Goal: Task Accomplishment & Management: Complete application form

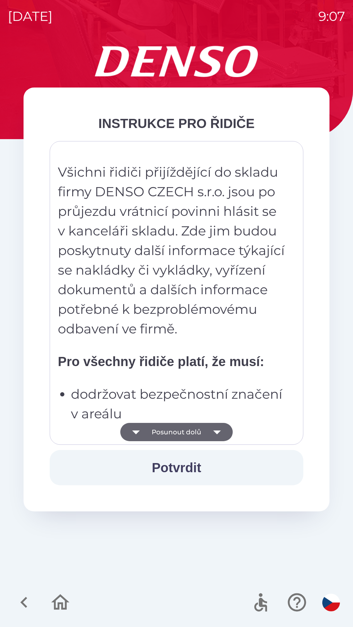
click at [217, 431] on icon "button" at bounding box center [217, 432] width 8 height 4
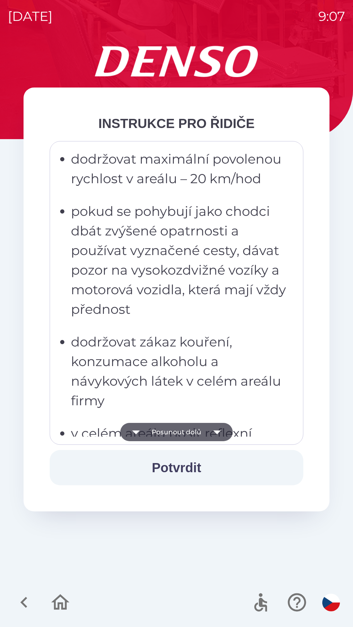
click at [219, 433] on icon "button" at bounding box center [217, 432] width 18 height 18
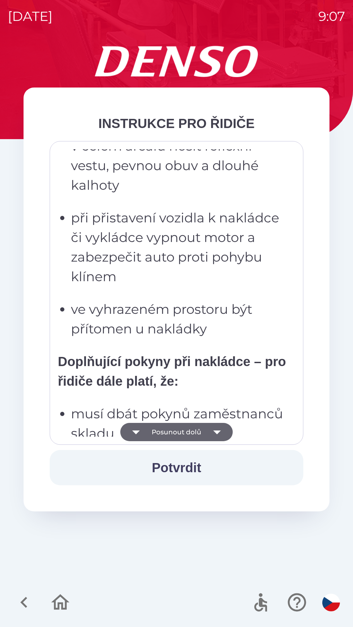
click at [218, 429] on icon "button" at bounding box center [217, 432] width 18 height 18
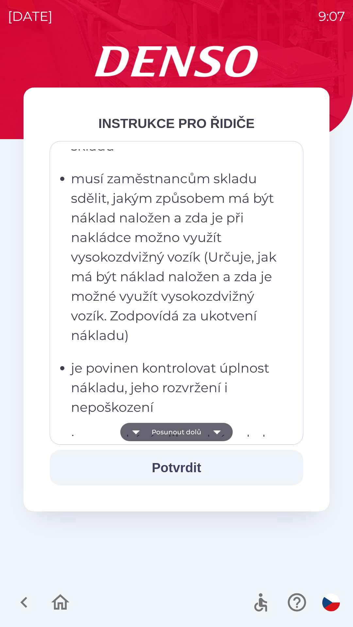
click at [218, 430] on icon "button" at bounding box center [217, 432] width 18 height 18
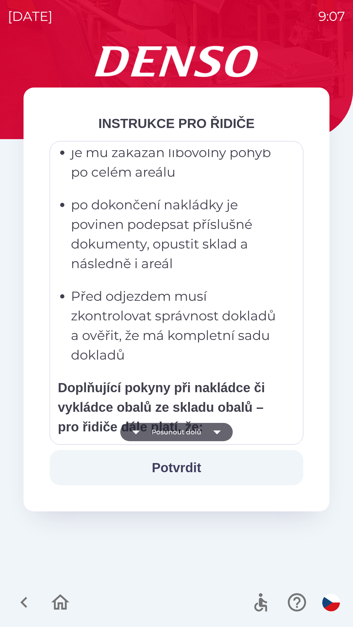
click at [217, 435] on icon "button" at bounding box center [217, 432] width 18 height 18
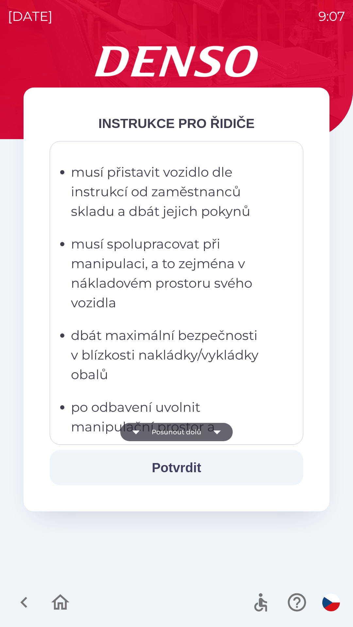
click at [218, 433] on icon "button" at bounding box center [217, 432] width 18 height 18
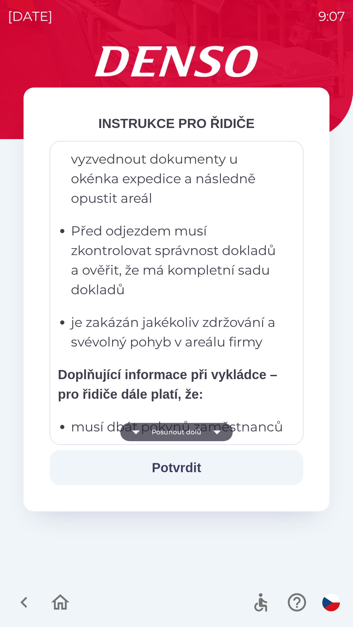
click at [217, 431] on icon "button" at bounding box center [217, 432] width 8 height 4
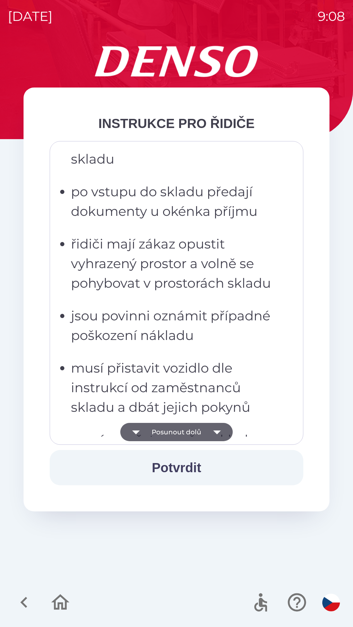
click at [219, 435] on icon "button" at bounding box center [217, 432] width 18 height 18
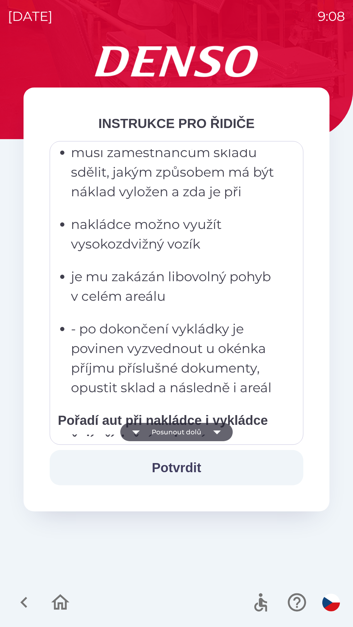
click at [217, 434] on icon "button" at bounding box center [217, 432] width 18 height 18
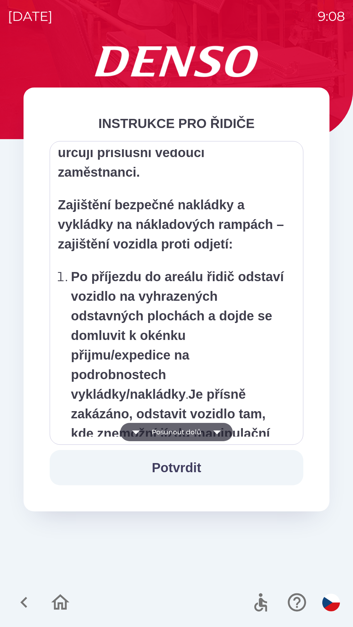
click at [217, 433] on icon "button" at bounding box center [217, 432] width 8 height 4
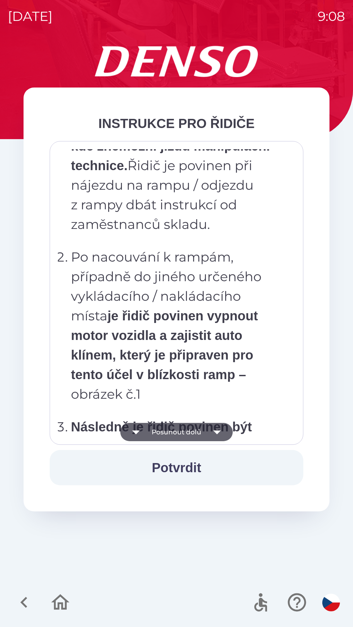
click at [216, 432] on icon "button" at bounding box center [217, 432] width 8 height 4
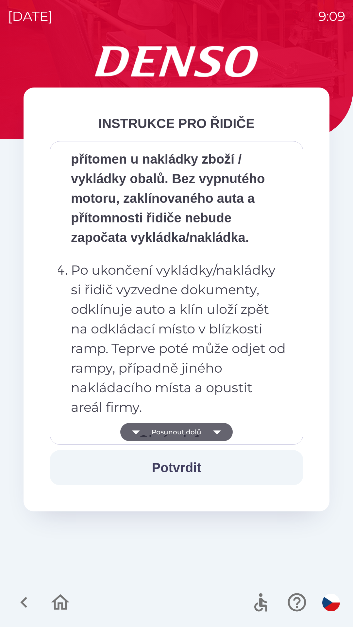
click at [218, 431] on icon "button" at bounding box center [217, 432] width 8 height 4
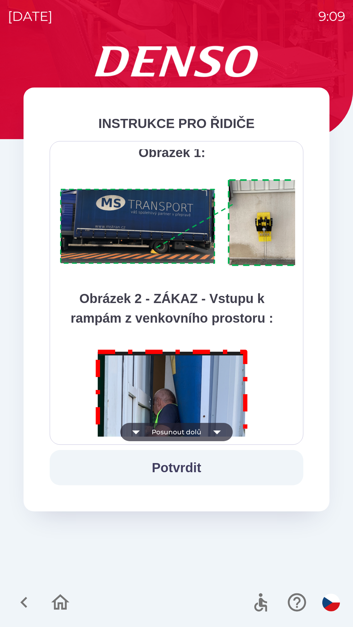
click at [217, 432] on icon "button" at bounding box center [217, 432] width 8 height 4
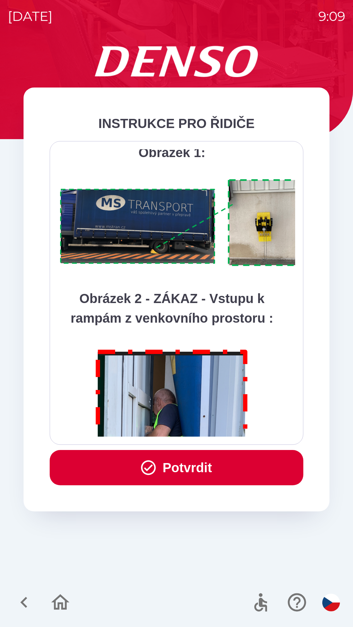
scroll to position [3669, 0]
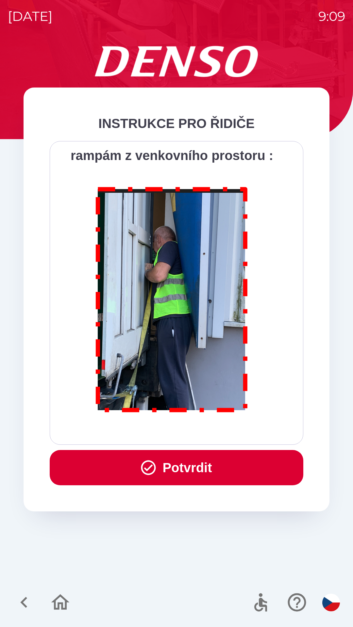
click at [204, 461] on button "Potvrdit" at bounding box center [176, 467] width 253 height 35
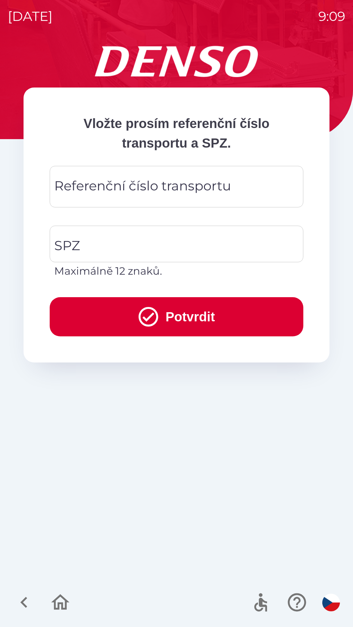
click at [86, 189] on div "Referenční číslo transportu Referenční číslo transportu" at bounding box center [176, 186] width 253 height 41
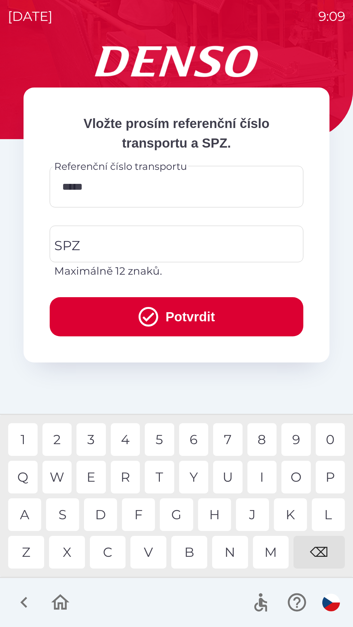
type input "******"
click at [110, 244] on input "SPZ" at bounding box center [172, 244] width 238 height 31
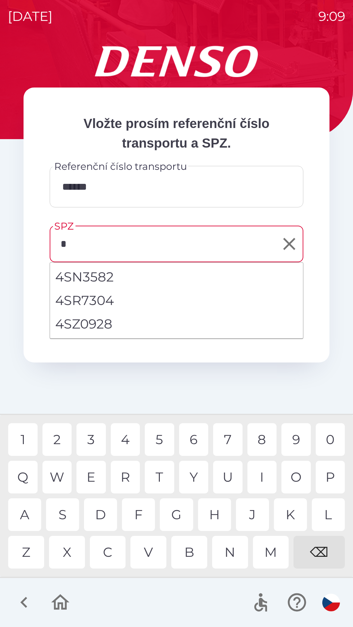
click at [128, 434] on div "4" at bounding box center [125, 439] width 29 height 33
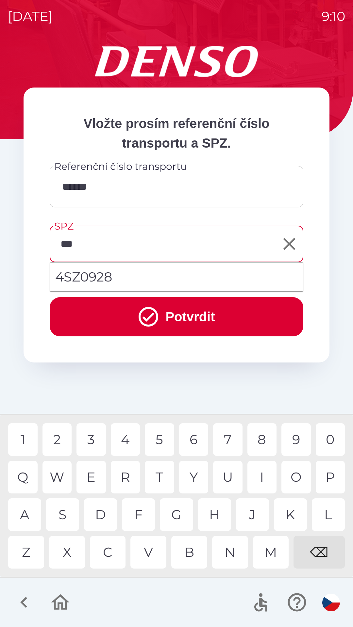
click at [108, 276] on li "4SZ0928" at bounding box center [176, 277] width 253 height 24
type input "*******"
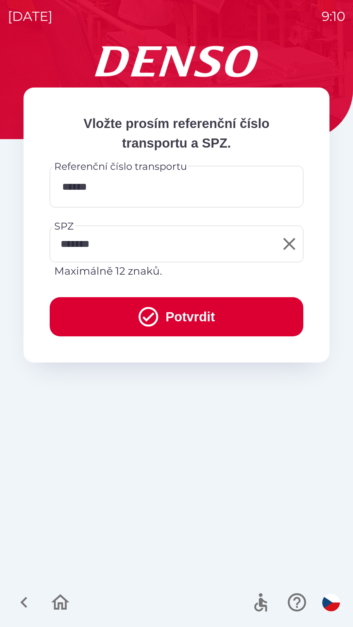
click at [116, 188] on input "******" at bounding box center [176, 187] width 238 height 26
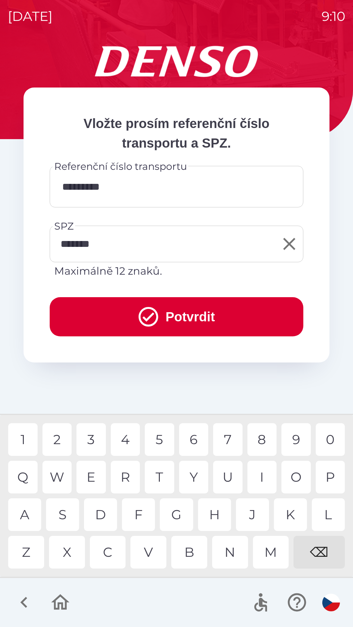
click at [225, 439] on div "7" at bounding box center [227, 439] width 29 height 33
click at [231, 437] on div "7" at bounding box center [227, 439] width 29 height 33
click at [95, 438] on div "3" at bounding box center [90, 439] width 29 height 33
click at [331, 437] on div "0" at bounding box center [329, 439] width 29 height 33
click at [62, 439] on div "2" at bounding box center [56, 439] width 29 height 33
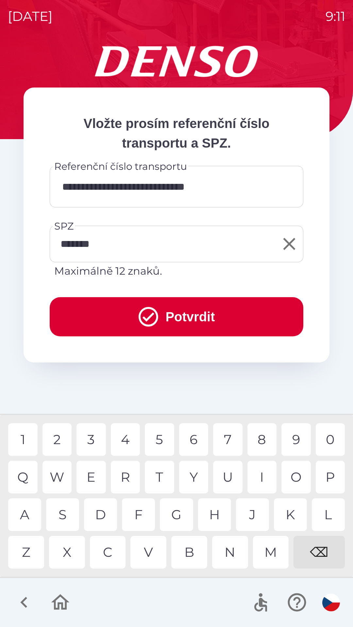
type input "**********"
click at [166, 438] on div "5" at bounding box center [159, 439] width 29 height 33
click at [212, 310] on button "Potvrdit" at bounding box center [176, 316] width 253 height 39
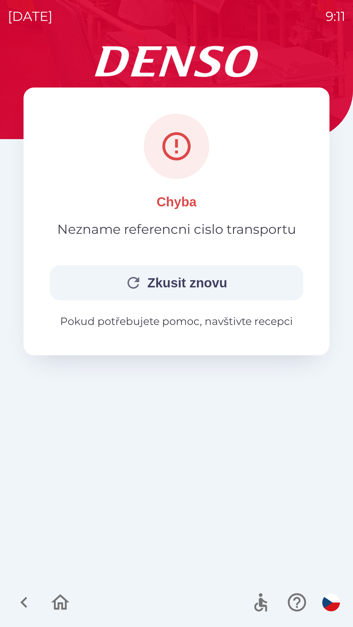
click at [169, 284] on button "Zkusit znovu" at bounding box center [176, 282] width 253 height 35
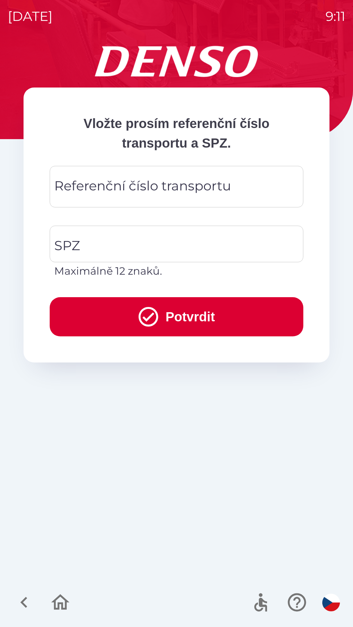
click at [83, 185] on div "Referenční číslo transportu Referenční číslo transportu" at bounding box center [176, 186] width 253 height 41
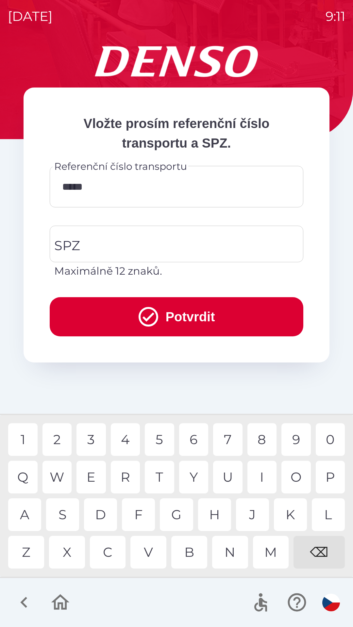
type input "******"
click at [92, 245] on input "SPZ" at bounding box center [172, 244] width 238 height 31
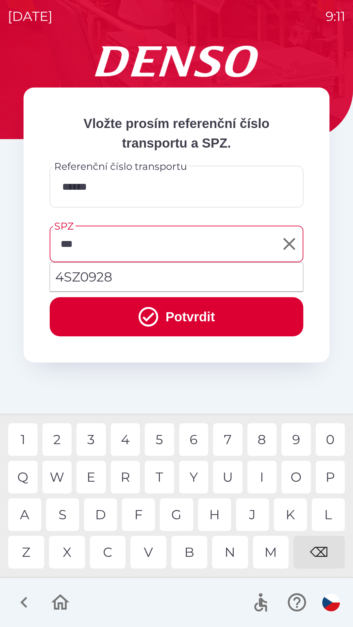
click at [125, 276] on li "4SZ0928" at bounding box center [176, 277] width 253 height 24
type input "*******"
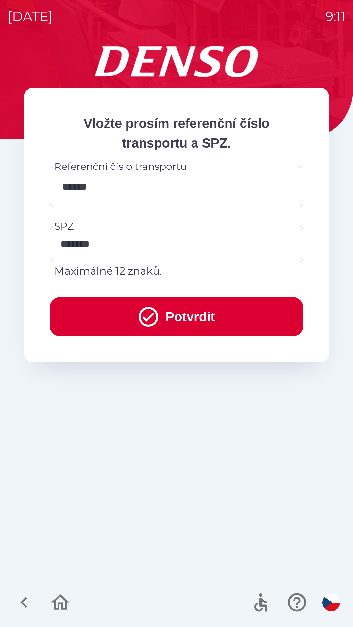
click at [187, 316] on button "Potvrdit" at bounding box center [176, 316] width 253 height 39
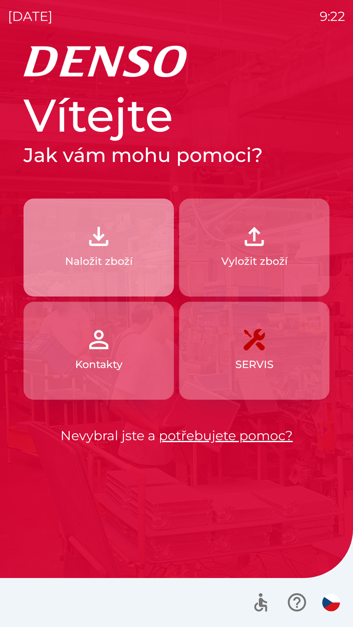
click at [127, 246] on button "Naložit zboží" at bounding box center [99, 247] width 150 height 98
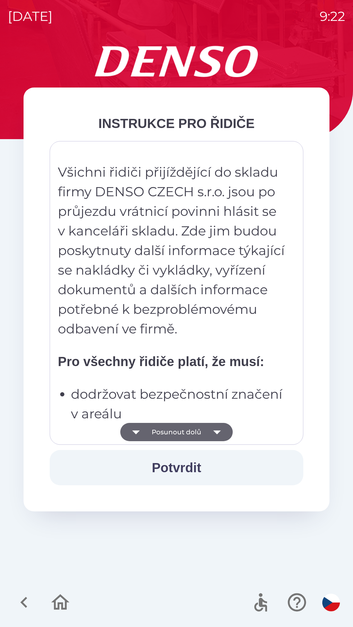
click at [179, 428] on button "Posunout dolů" at bounding box center [176, 432] width 112 height 18
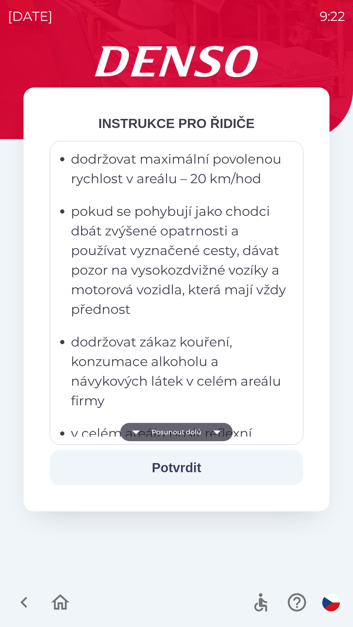
click at [203, 469] on button "Potvrdit" at bounding box center [176, 467] width 253 height 35
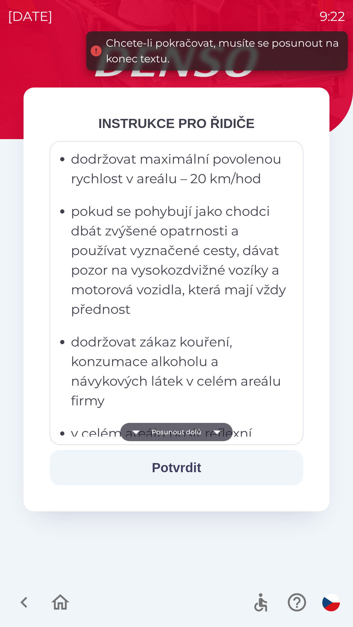
click at [199, 434] on button "Posunout dolů" at bounding box center [176, 432] width 112 height 18
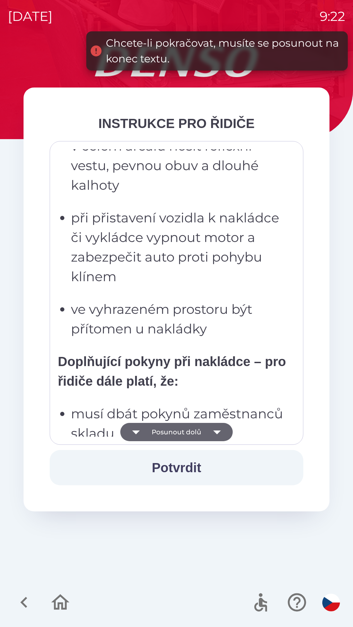
click at [197, 432] on button "Posunout dolů" at bounding box center [176, 432] width 112 height 18
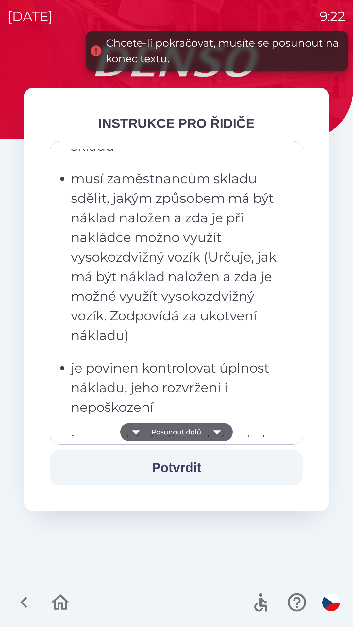
click at [196, 433] on button "Posunout dolů" at bounding box center [176, 432] width 112 height 18
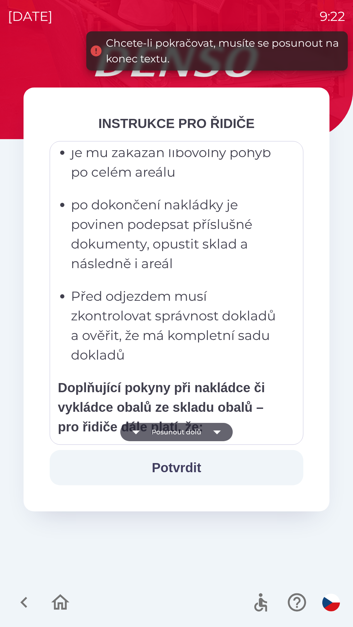
click at [197, 432] on button "Posunout dolů" at bounding box center [176, 432] width 112 height 18
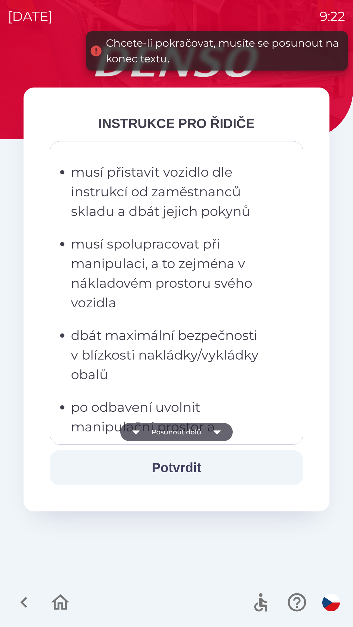
click at [196, 432] on button "Posunout dolů" at bounding box center [176, 432] width 112 height 18
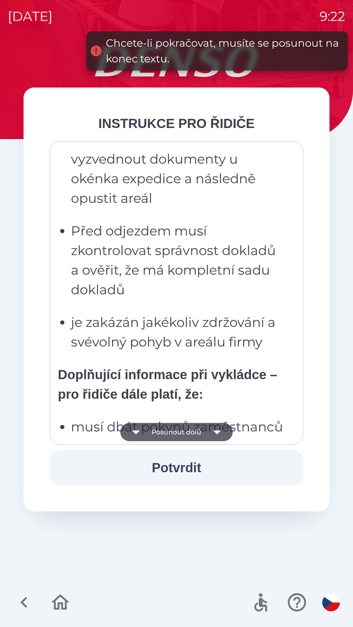
click at [197, 430] on button "Posunout dolů" at bounding box center [176, 432] width 112 height 18
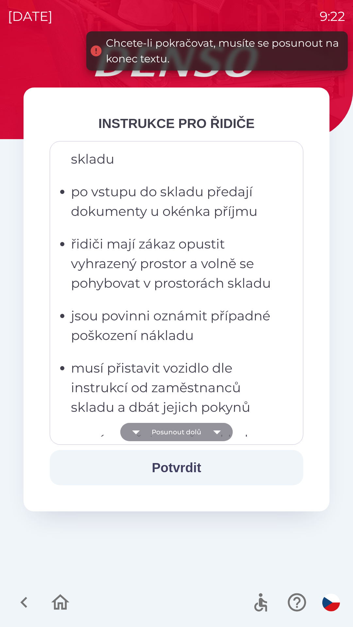
click at [200, 431] on button "Posunout dolů" at bounding box center [176, 432] width 112 height 18
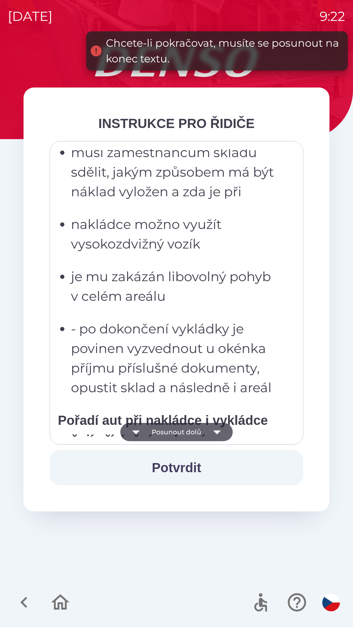
click at [197, 433] on button "Posunout dolů" at bounding box center [176, 432] width 112 height 18
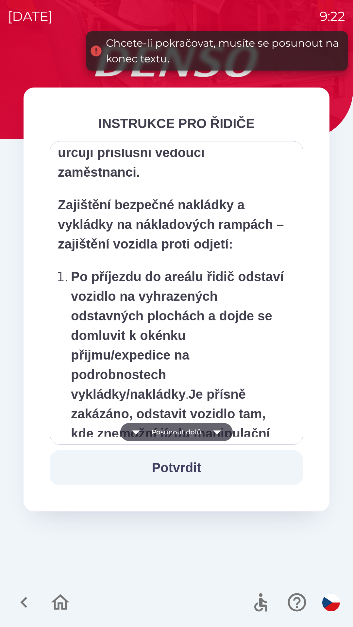
click at [199, 435] on button "Posunout dolů" at bounding box center [176, 432] width 112 height 18
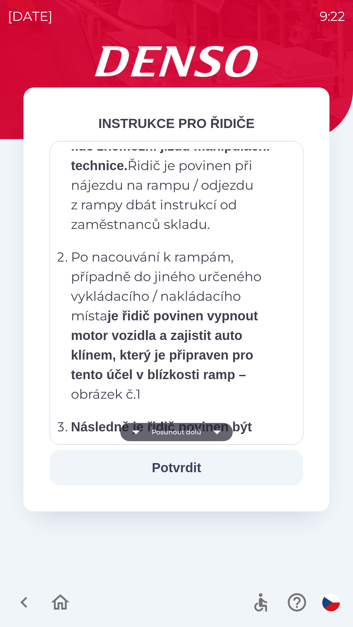
click at [329, 602] on img "button" at bounding box center [331, 602] width 18 height 18
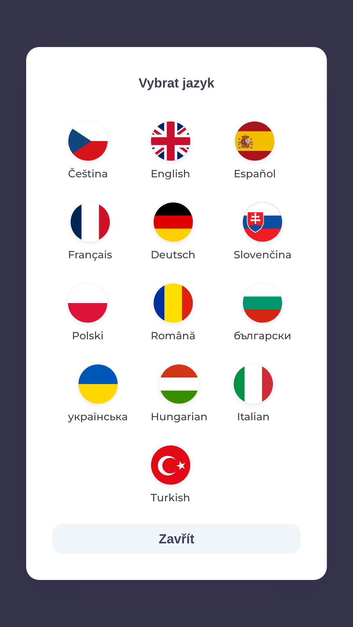
click at [107, 392] on img "button" at bounding box center [97, 383] width 39 height 39
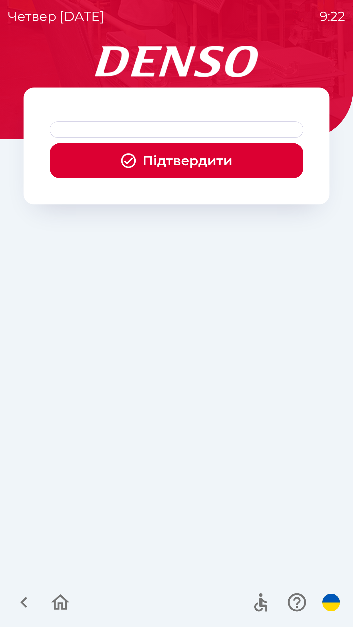
scroll to position [0, 0]
click at [196, 161] on button "Підтвердити" at bounding box center [176, 160] width 253 height 35
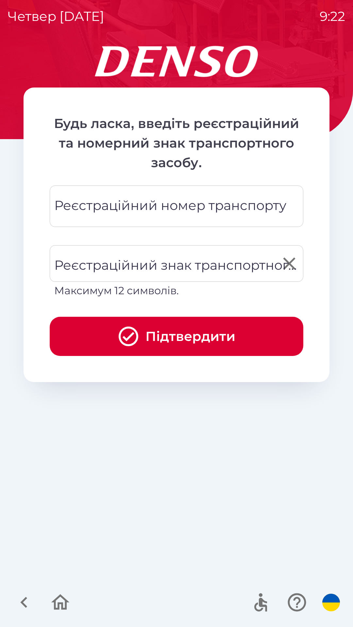
click at [182, 268] on div "Реєстраційний знак транспортного засобу Реєстраційний знак транспортного засобу…" at bounding box center [176, 271] width 253 height 53
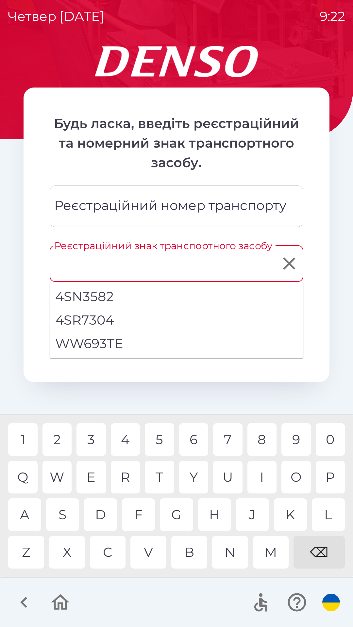
click at [98, 345] on li "WW693TE" at bounding box center [176, 344] width 253 height 24
type input "*******"
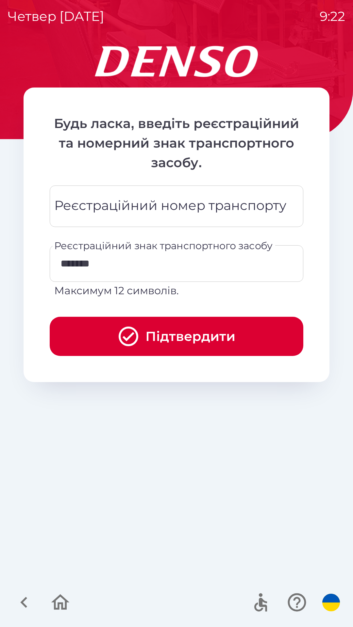
click at [186, 334] on button "Підтвердити" at bounding box center [176, 336] width 253 height 39
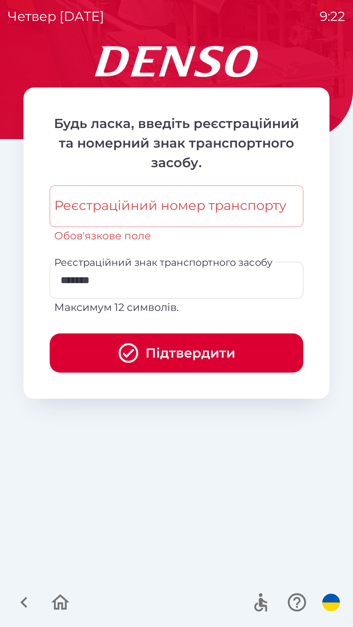
click at [188, 207] on div "Реєстраційний номер транспорту Реєстраційний номер транспорту Обов'язкове поле" at bounding box center [176, 214] width 253 height 58
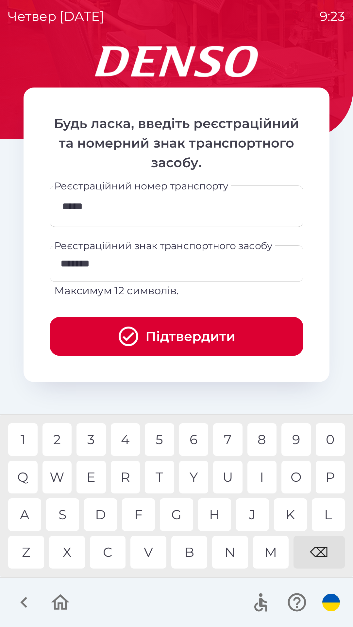
click at [261, 440] on div "8" at bounding box center [261, 439] width 29 height 33
click at [123, 442] on div "4" at bounding box center [125, 439] width 29 height 33
click at [163, 441] on div "5" at bounding box center [159, 439] width 29 height 33
type input "**********"
click at [202, 339] on button "Підтвердити" at bounding box center [176, 336] width 253 height 39
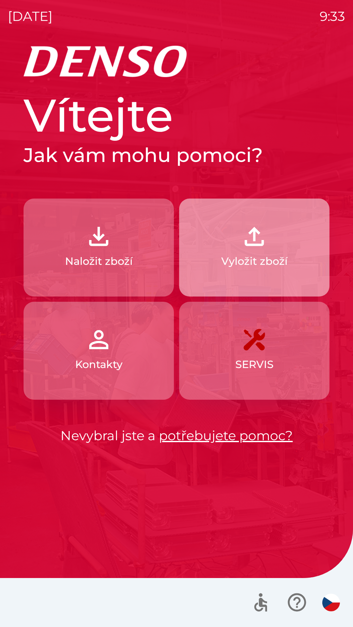
click at [253, 250] on img "button" at bounding box center [254, 236] width 29 height 29
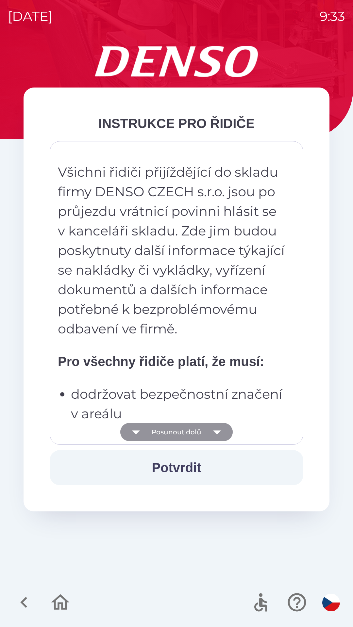
click at [218, 431] on icon "button" at bounding box center [217, 432] width 8 height 4
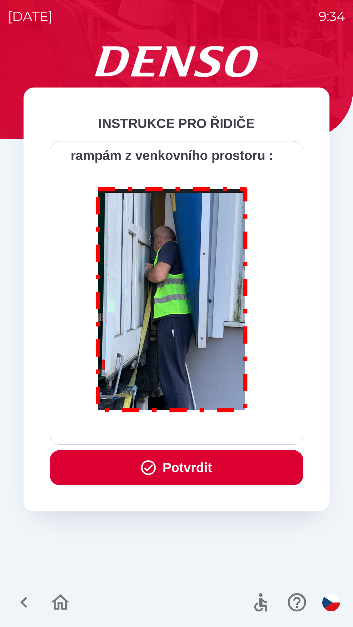
scroll to position [3669, 0]
click at [191, 467] on button "Potvrdit" at bounding box center [176, 467] width 253 height 35
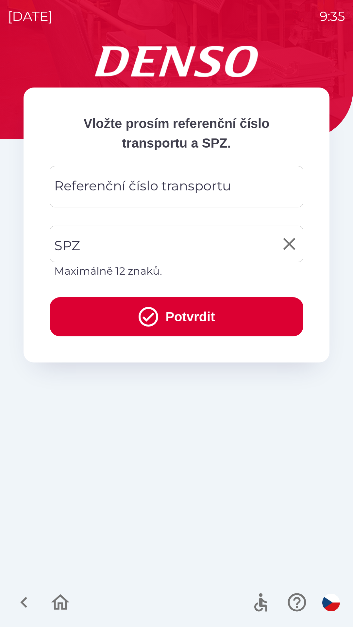
click at [90, 242] on input "SPZ" at bounding box center [172, 244] width 238 height 31
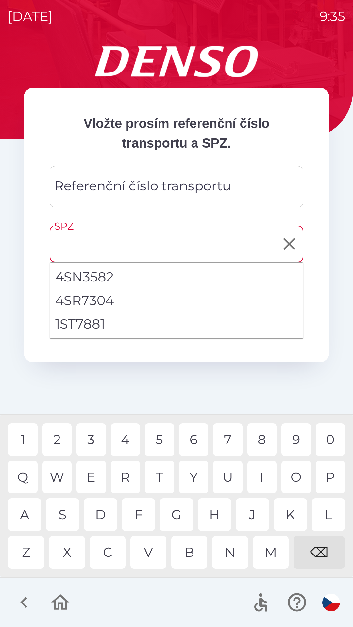
click at [83, 326] on li "1ST7881" at bounding box center [176, 324] width 253 height 24
type input "*******"
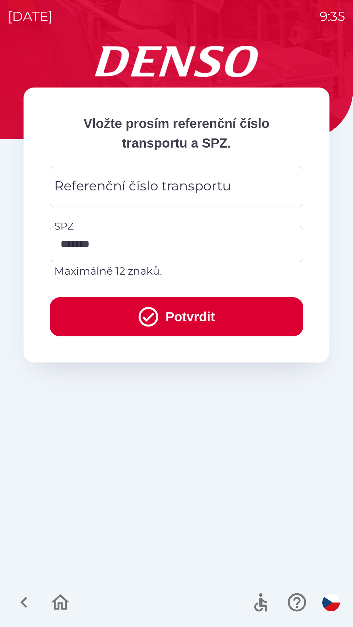
click at [181, 322] on button "Potvrdit" at bounding box center [176, 316] width 253 height 39
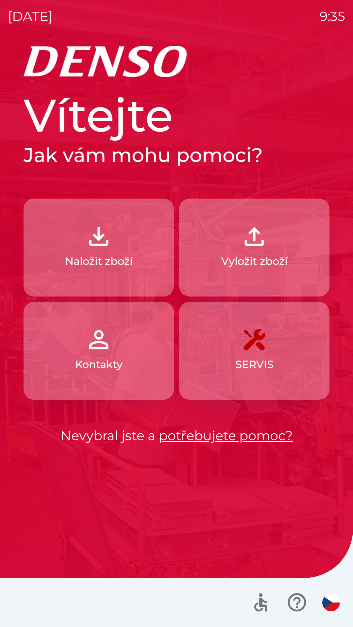
click at [234, 255] on p "Vyložit zboží" at bounding box center [254, 261] width 66 height 16
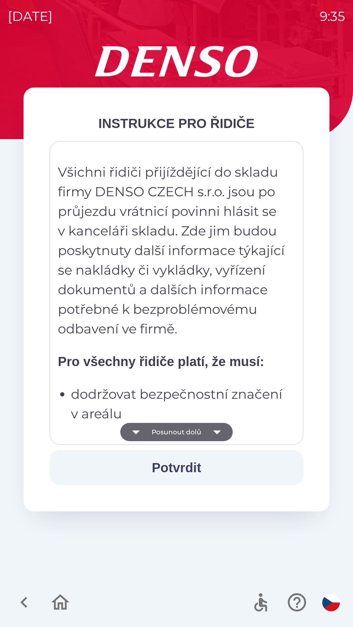
click at [165, 465] on button "Potvrdit" at bounding box center [176, 467] width 253 height 35
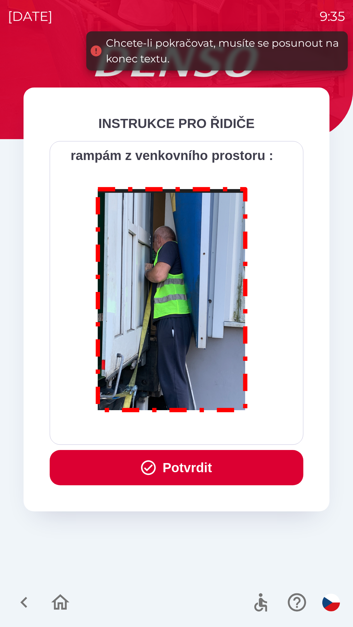
scroll to position [3669, 0]
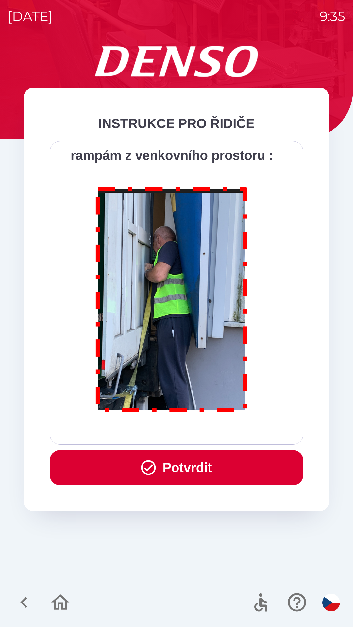
click at [162, 462] on button "Potvrdit" at bounding box center [176, 467] width 253 height 35
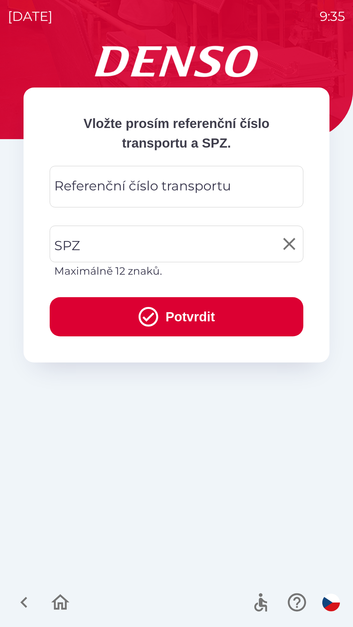
click at [91, 243] on input "SPZ" at bounding box center [172, 244] width 238 height 31
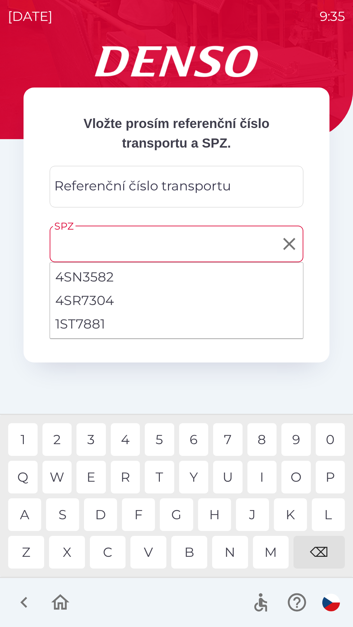
click at [82, 328] on li "1ST7881" at bounding box center [176, 324] width 253 height 24
type input "*******"
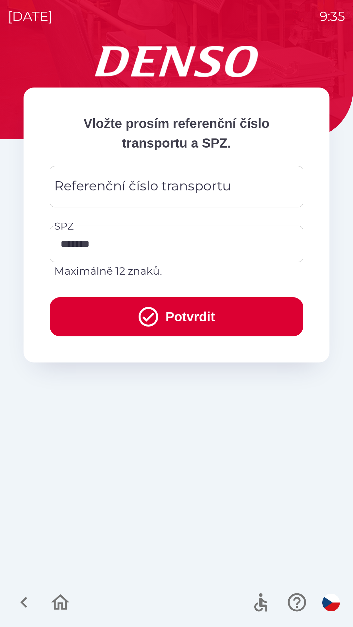
click at [89, 186] on div "Referenční číslo transportu Referenční číslo transportu" at bounding box center [176, 186] width 253 height 41
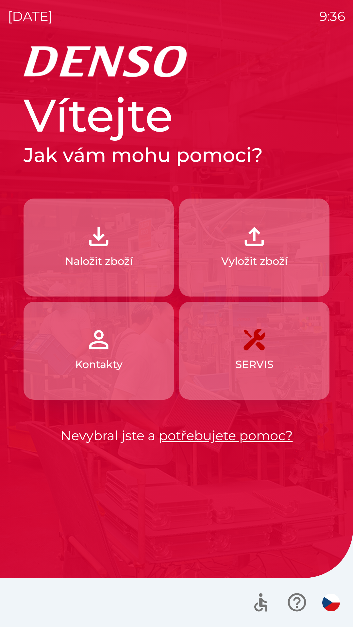
click at [213, 438] on link "potřebujete pomoc?" at bounding box center [226, 435] width 134 height 16
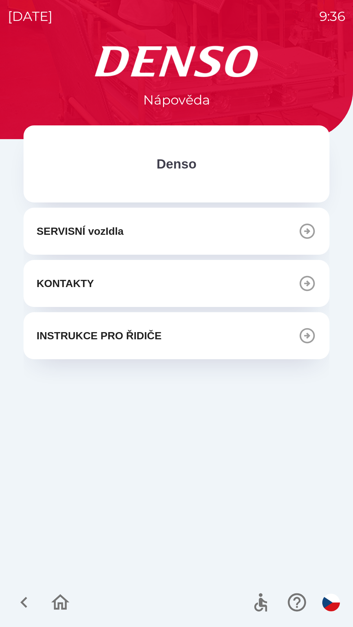
click at [139, 339] on p "INSTRUKCE PRO ŘIDIČE" at bounding box center [99, 336] width 125 height 16
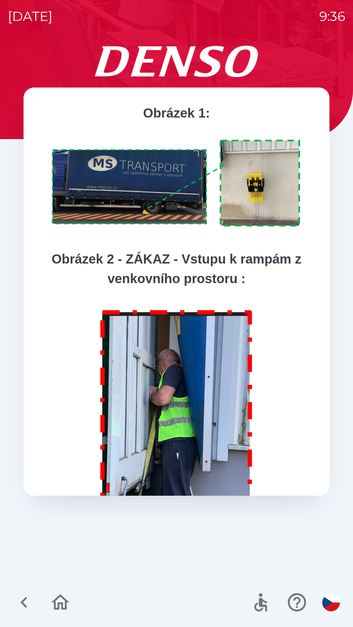
scroll to position [3330, 0]
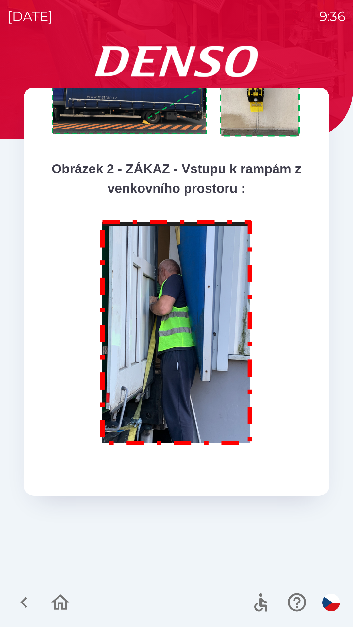
click at [26, 598] on icon "button" at bounding box center [23, 602] width 7 height 11
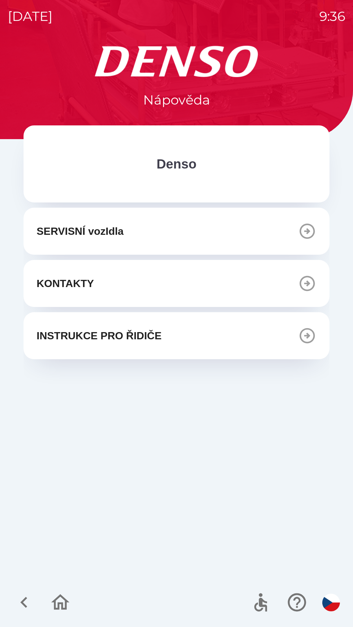
click at [23, 598] on icon "button" at bounding box center [24, 602] width 22 height 22
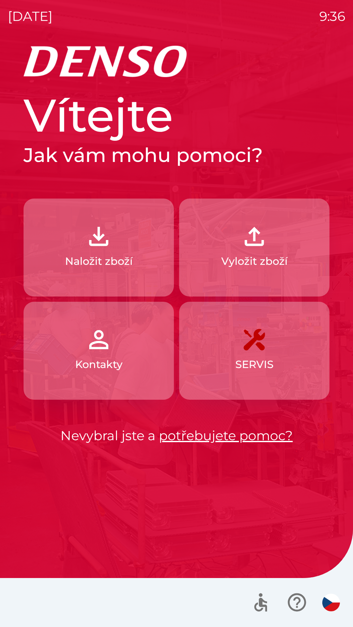
click at [105, 356] on p "Kontakty" at bounding box center [98, 364] width 47 height 16
click at [244, 254] on p "Vyložit zboží" at bounding box center [254, 261] width 66 height 16
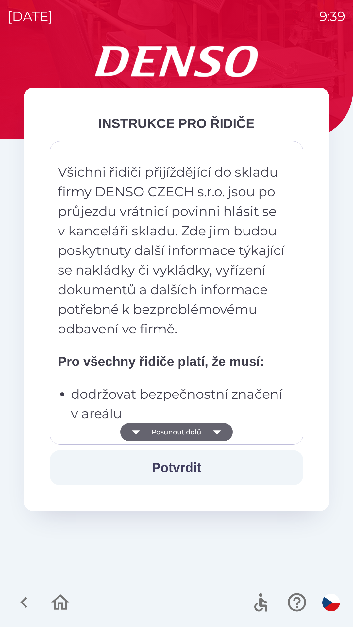
click at [185, 405] on p "dodržovat bezpečnostní značení v areálu" at bounding box center [178, 403] width 215 height 39
click at [172, 434] on button "Posunout dolů" at bounding box center [176, 432] width 112 height 18
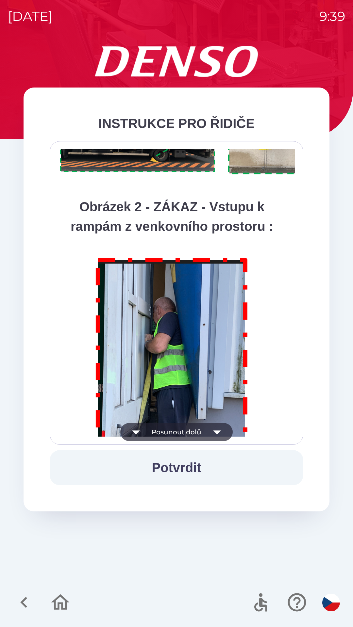
scroll to position [3669, 0]
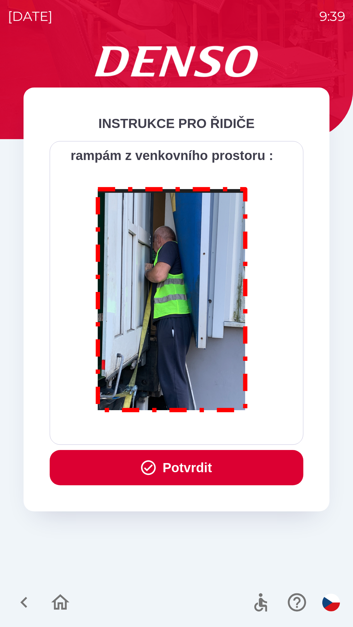
click at [185, 466] on button "Potvrdit" at bounding box center [176, 467] width 253 height 35
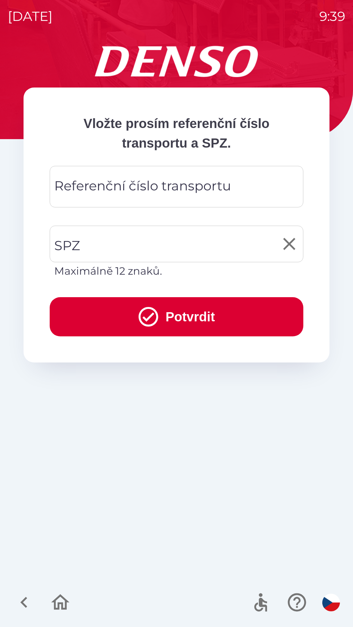
click at [87, 249] on input "SPZ" at bounding box center [172, 244] width 238 height 31
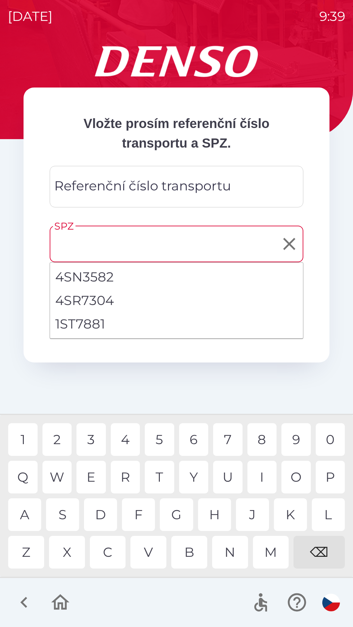
click at [90, 325] on li "1ST7881" at bounding box center [176, 324] width 253 height 24
type input "*******"
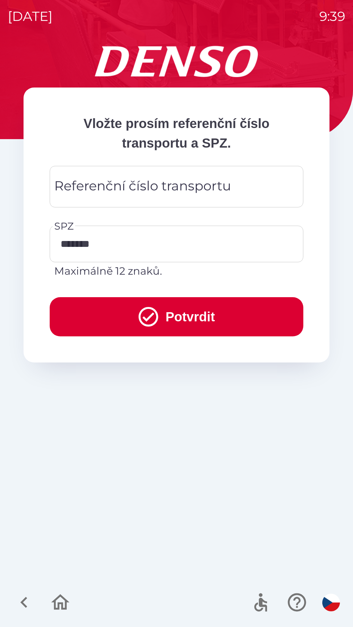
click at [93, 184] on div "Referenční číslo transportu Referenční číslo transportu" at bounding box center [176, 186] width 253 height 41
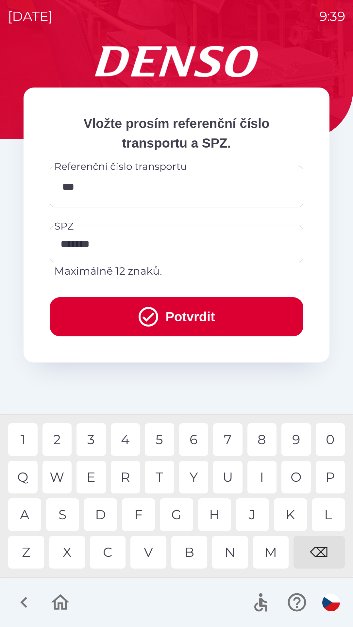
click at [269, 556] on div "M" at bounding box center [271, 552] width 36 height 33
click at [332, 438] on div "0" at bounding box center [329, 439] width 29 height 33
click at [331, 443] on div "0" at bounding box center [329, 439] width 29 height 33
click at [229, 436] on div "7" at bounding box center [227, 439] width 29 height 33
type input "**********"
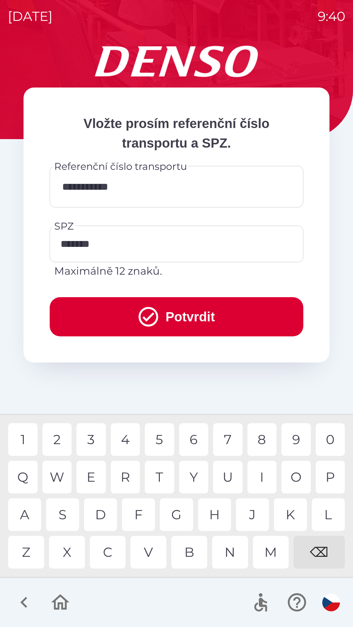
click at [24, 439] on div "1" at bounding box center [22, 439] width 29 height 33
click at [188, 317] on button "Potvrdit" at bounding box center [176, 316] width 253 height 39
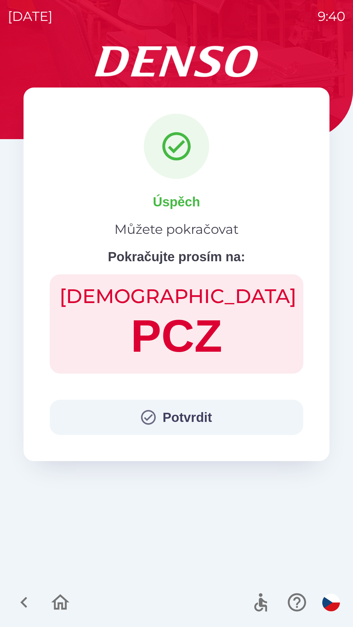
click at [200, 411] on button "Potvrdit" at bounding box center [176, 417] width 253 height 35
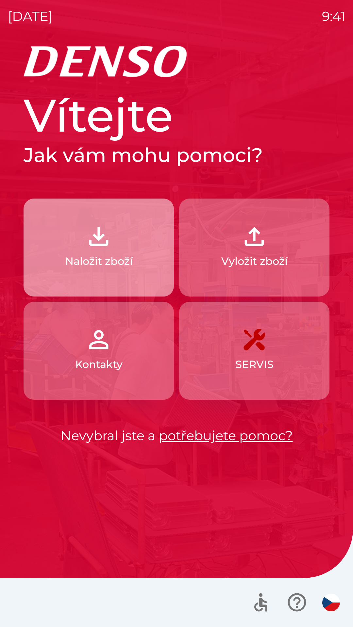
click at [104, 254] on p "Naložit zboží" at bounding box center [99, 261] width 68 height 16
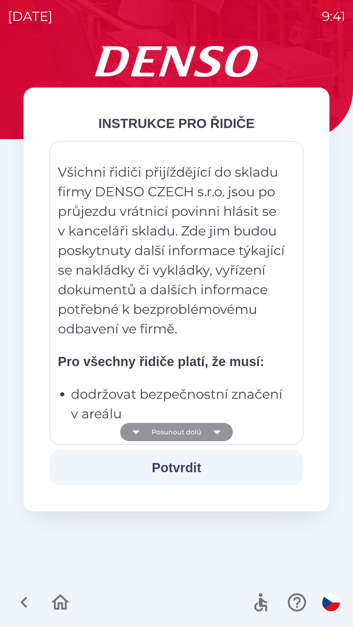
click at [212, 437] on icon "button" at bounding box center [217, 432] width 18 height 18
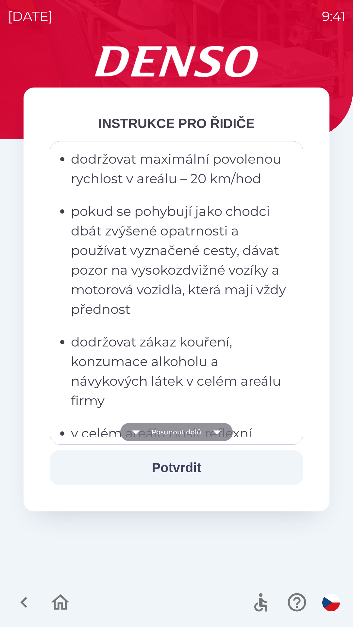
click at [223, 436] on icon "button" at bounding box center [217, 432] width 18 height 18
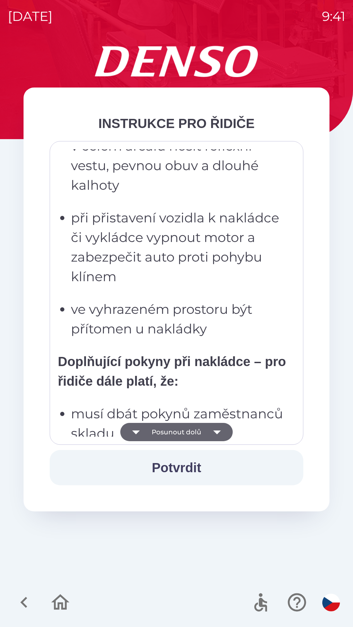
click at [213, 431] on icon "button" at bounding box center [217, 432] width 8 height 4
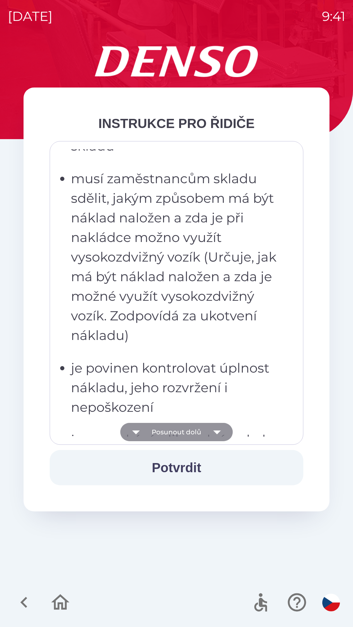
click at [213, 431] on icon "button" at bounding box center [217, 432] width 18 height 18
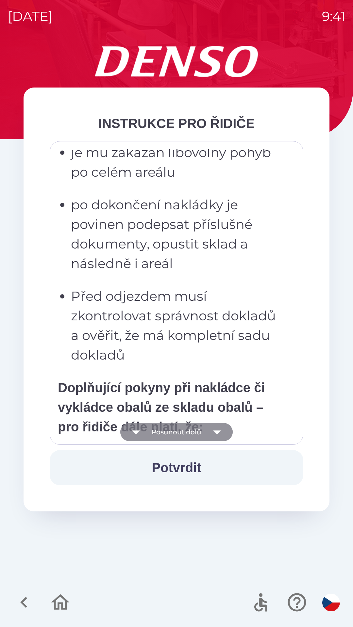
click at [212, 438] on icon "button" at bounding box center [217, 432] width 18 height 18
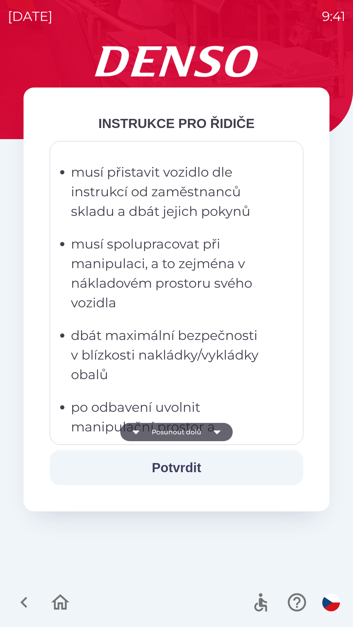
click at [210, 435] on icon "button" at bounding box center [217, 432] width 18 height 18
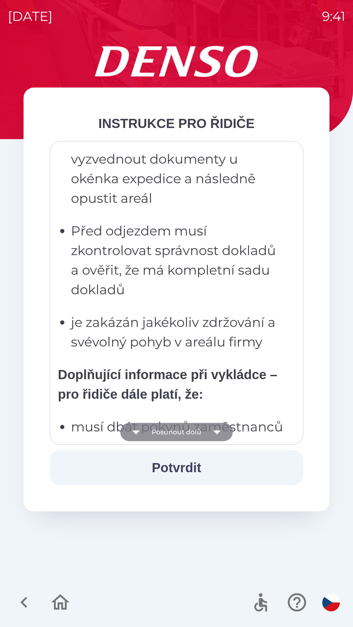
click at [205, 439] on button "Posunout dolů" at bounding box center [176, 432] width 112 height 18
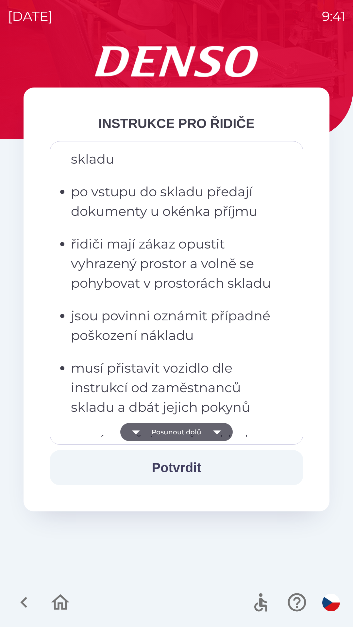
click at [213, 431] on icon "button" at bounding box center [217, 432] width 8 height 4
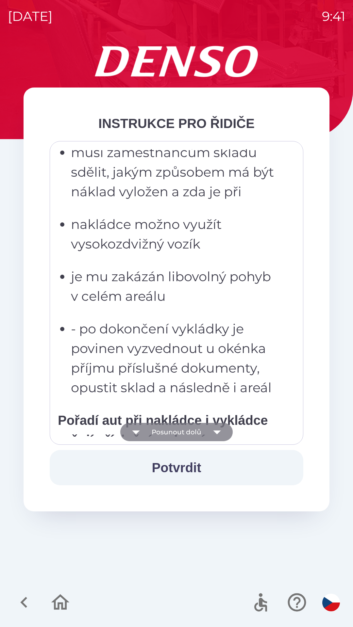
click at [208, 431] on icon "button" at bounding box center [217, 432] width 18 height 18
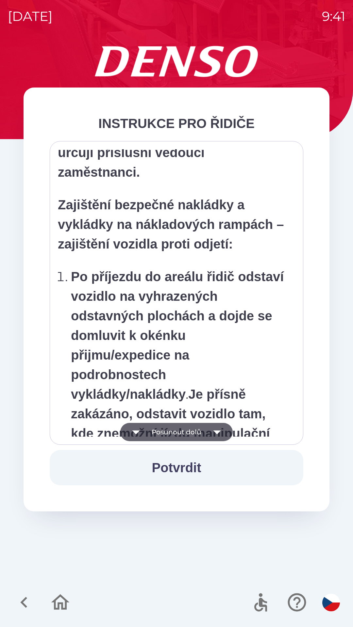
click at [209, 429] on icon "button" at bounding box center [217, 432] width 18 height 18
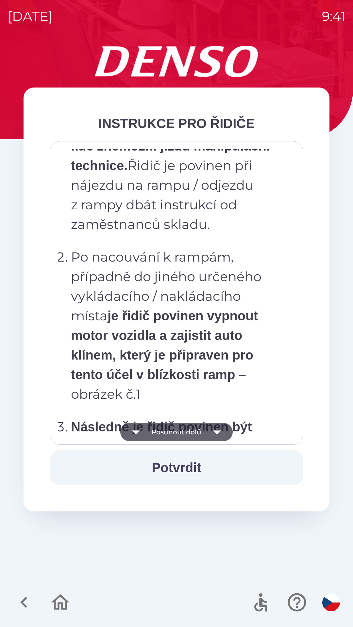
click at [208, 427] on icon "button" at bounding box center [217, 432] width 18 height 18
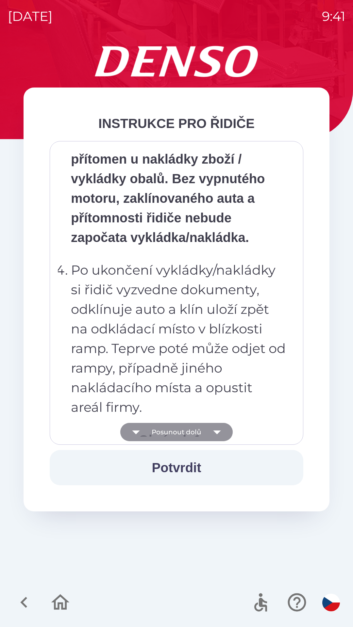
click at [207, 431] on button "Posunout dolů" at bounding box center [176, 432] width 112 height 18
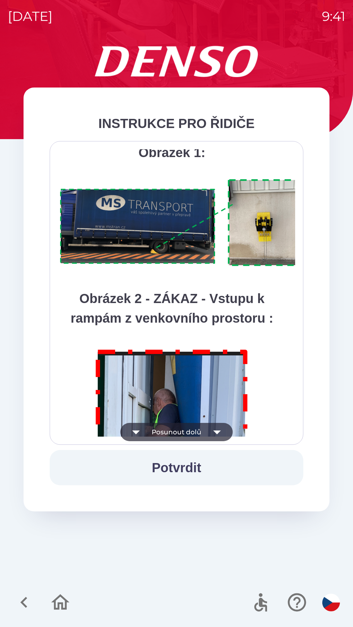
click at [158, 270] on img at bounding box center [184, 222] width 253 height 95
click at [187, 425] on button "Posunout dolů" at bounding box center [176, 432] width 112 height 18
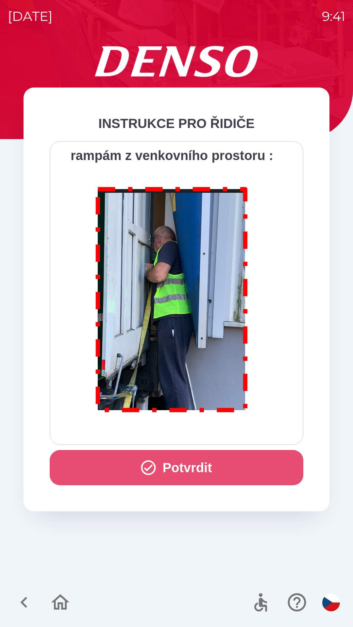
click at [196, 459] on button "Potvrdit" at bounding box center [176, 467] width 253 height 35
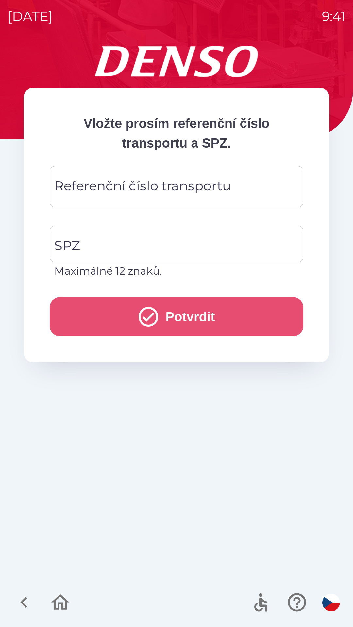
click at [204, 315] on button "Potvrdit" at bounding box center [176, 316] width 253 height 39
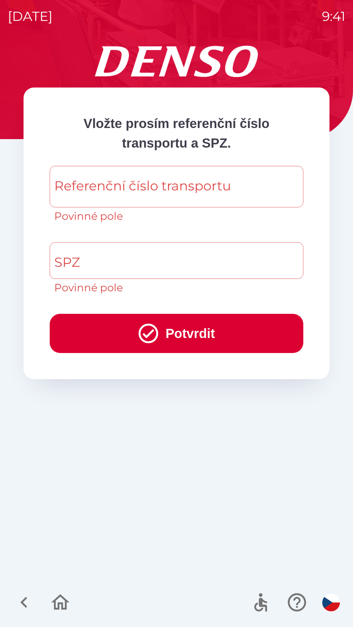
click at [204, 316] on button "Potvrdit" at bounding box center [176, 333] width 253 height 39
click at [118, 261] on input "SPZ" at bounding box center [172, 260] width 238 height 31
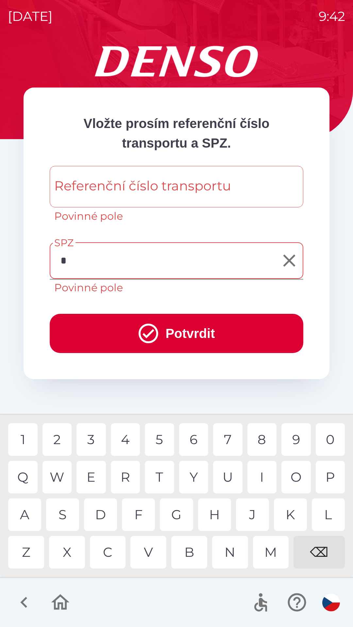
click at [111, 549] on div "C" at bounding box center [108, 552] width 36 height 33
click at [162, 441] on div "5" at bounding box center [159, 439] width 29 height 33
click at [59, 480] on div "W" at bounding box center [56, 477] width 29 height 33
click at [94, 440] on div "3" at bounding box center [90, 439] width 29 height 33
type input "*********"
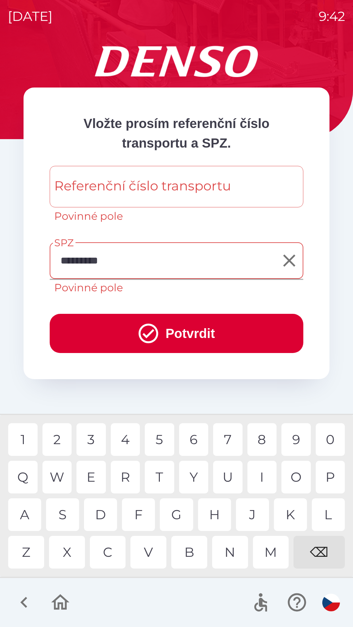
click at [294, 438] on div "9" at bounding box center [295, 439] width 29 height 33
click at [188, 335] on button "Potvrdit" at bounding box center [176, 333] width 253 height 39
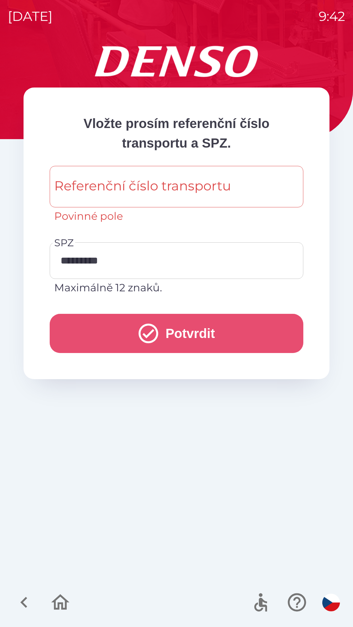
click at [190, 334] on button "Potvrdit" at bounding box center [176, 333] width 253 height 39
click at [180, 333] on button "Potvrdit" at bounding box center [176, 333] width 253 height 39
click at [151, 336] on icon "submit" at bounding box center [148, 334] width 24 height 24
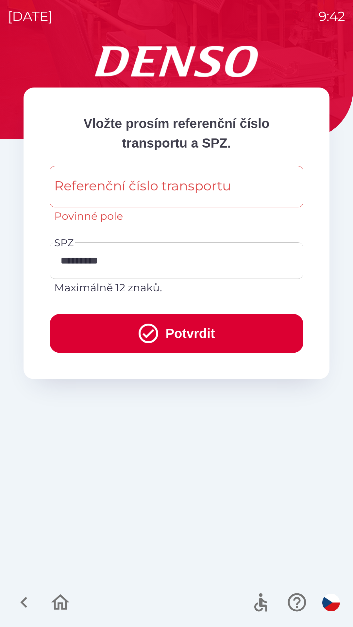
click at [148, 183] on div "Referenční číslo transportu Referenční číslo transportu Povinné pole" at bounding box center [176, 195] width 253 height 58
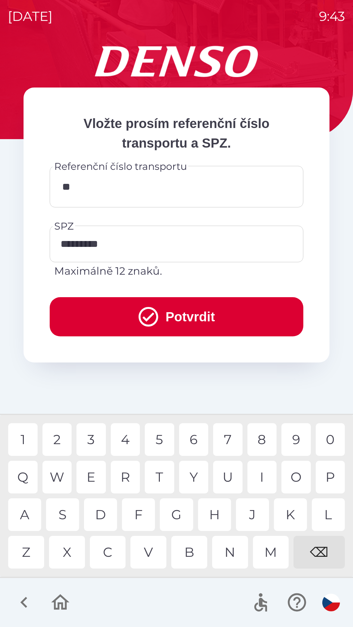
click at [107, 553] on div "C" at bounding box center [108, 552] width 36 height 33
click at [214, 512] on div "H" at bounding box center [214, 514] width 33 height 33
click at [333, 441] on div "0" at bounding box center [329, 439] width 29 height 33
click at [58, 475] on div "W" at bounding box center [56, 477] width 29 height 33
click at [97, 441] on div "3" at bounding box center [90, 439] width 29 height 33
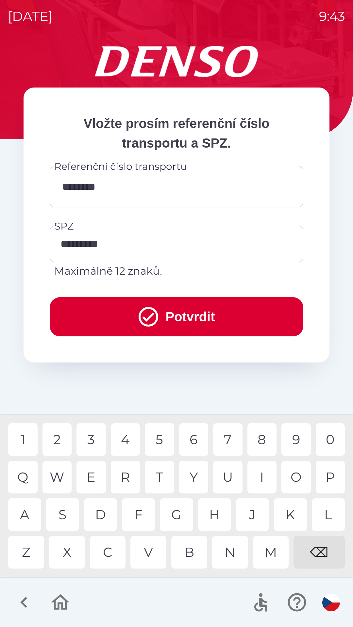
type input "*********"
click at [293, 439] on div "9" at bounding box center [295, 439] width 29 height 33
click at [203, 323] on button "Potvrdit" at bounding box center [176, 316] width 253 height 39
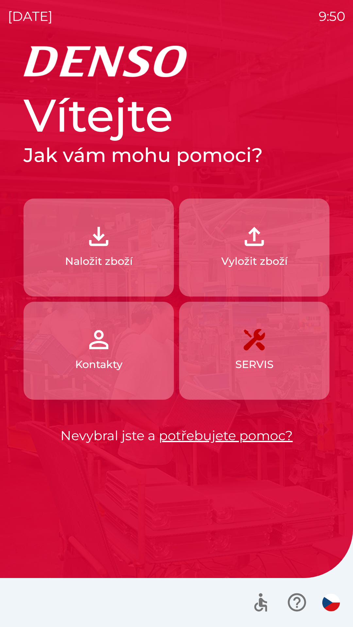
click at [250, 261] on p "Vyložit zboží" at bounding box center [254, 261] width 66 height 16
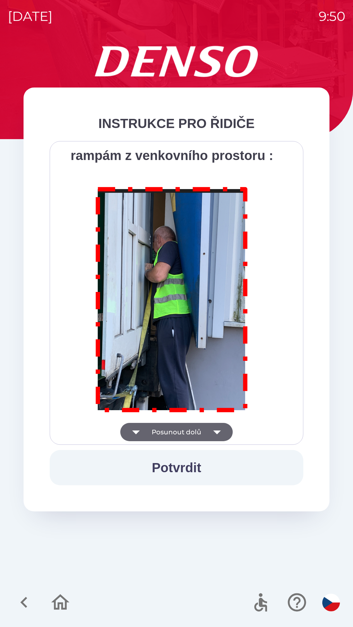
scroll to position [3669, 0]
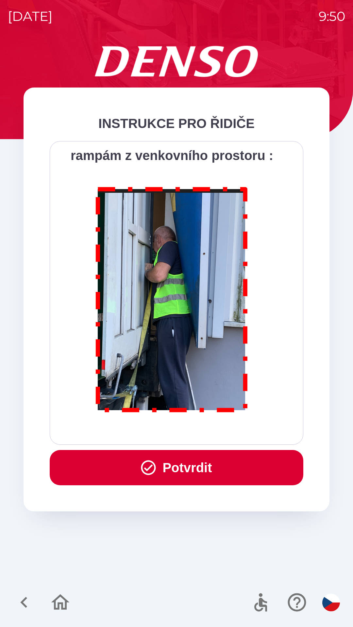
click at [178, 469] on button "Potvrdit" at bounding box center [176, 467] width 253 height 35
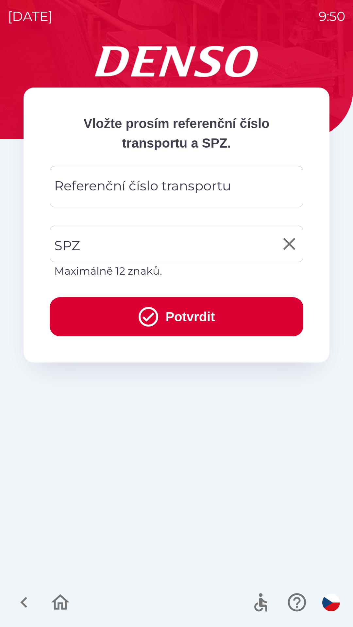
click at [105, 246] on input "SPZ" at bounding box center [172, 244] width 238 height 31
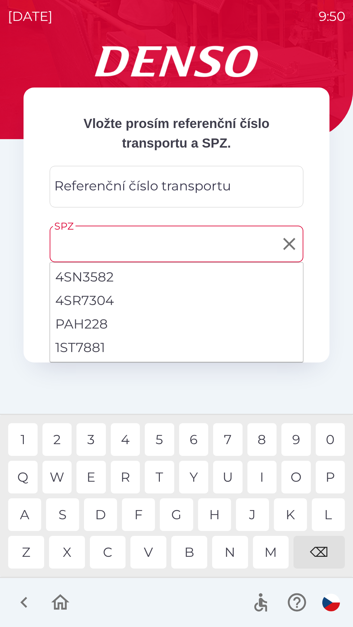
click at [85, 349] on li "1ST7881" at bounding box center [176, 348] width 253 height 24
type input "*******"
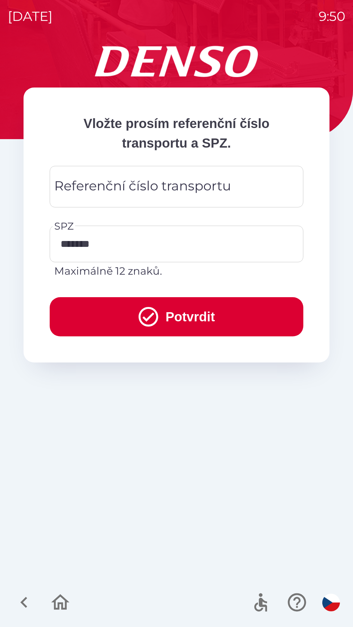
click at [102, 189] on div "Referenční číslo transportu Referenční číslo transportu" at bounding box center [176, 186] width 253 height 41
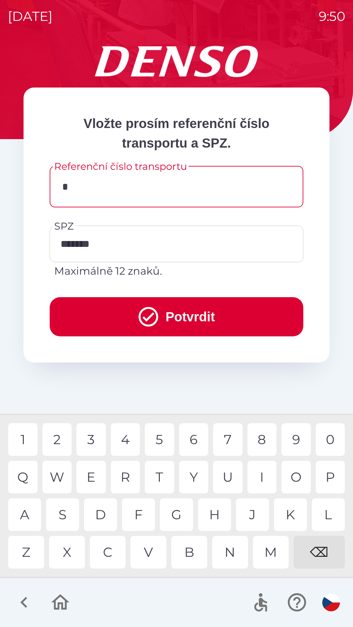
click at [213, 518] on div "H" at bounding box center [214, 514] width 33 height 33
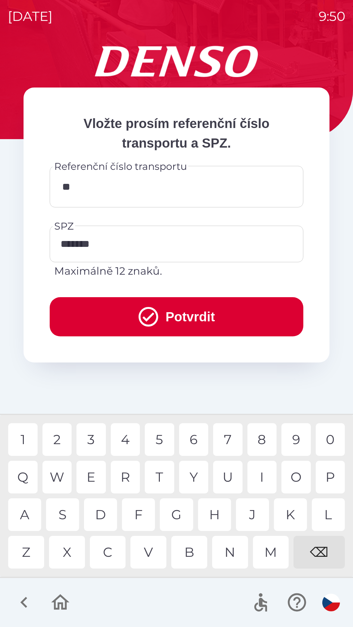
click at [270, 546] on div "M" at bounding box center [271, 552] width 36 height 33
click at [272, 549] on div "M" at bounding box center [271, 552] width 36 height 33
click at [229, 472] on div "U" at bounding box center [227, 477] width 29 height 33
click at [324, 555] on div "⌫" at bounding box center [318, 552] width 51 height 33
click at [323, 550] on div "⌫" at bounding box center [318, 552] width 51 height 33
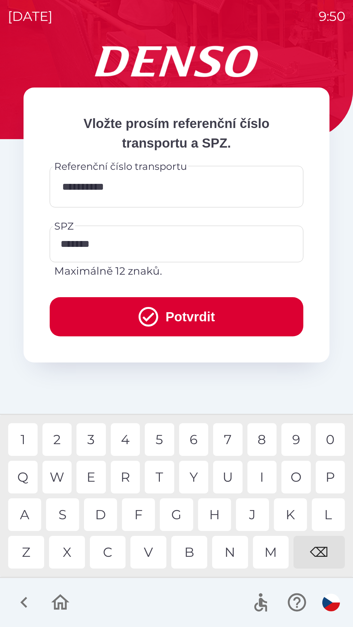
type input "**********"
click at [26, 439] on div "1" at bounding box center [22, 439] width 29 height 33
click at [191, 317] on button "Potvrdit" at bounding box center [176, 316] width 253 height 39
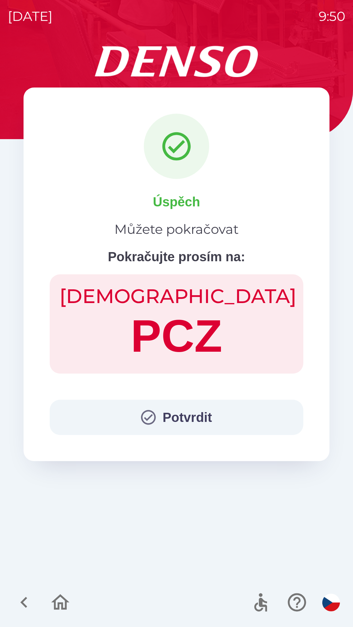
click at [179, 415] on button "Potvrdit" at bounding box center [176, 417] width 253 height 35
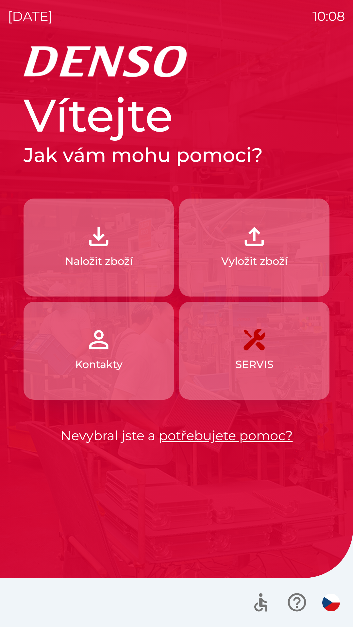
click at [118, 264] on p "Naložit zboží" at bounding box center [99, 261] width 68 height 16
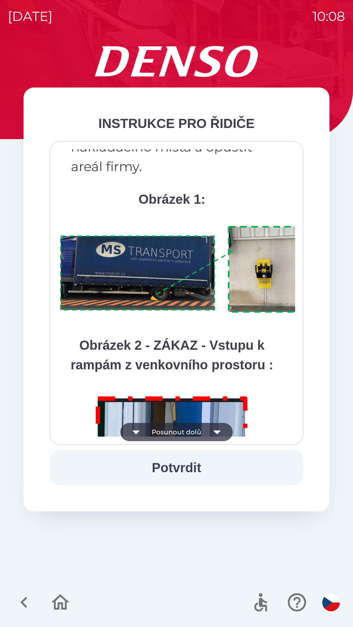
scroll to position [3669, 0]
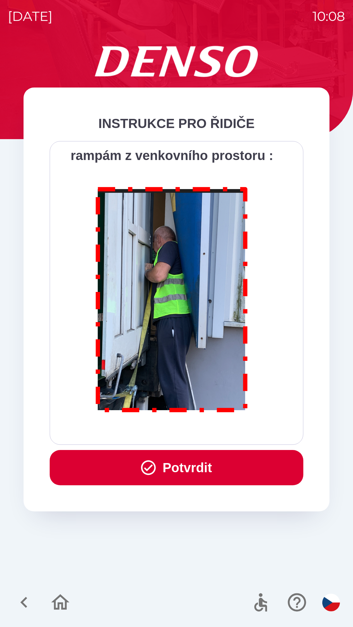
click at [183, 460] on button "Potvrdit" at bounding box center [176, 467] width 253 height 35
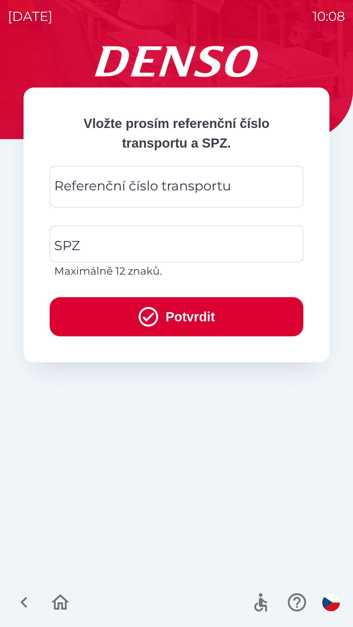
click at [99, 190] on div "Referenční číslo transportu Referenční číslo transportu" at bounding box center [176, 186] width 253 height 41
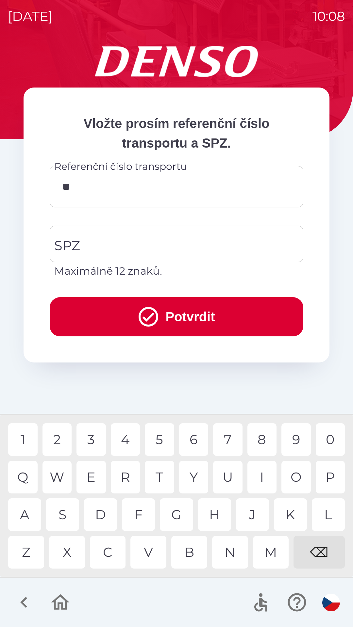
click at [285, 507] on div "K" at bounding box center [290, 514] width 33 height 33
click at [150, 553] on div "V" at bounding box center [148, 552] width 36 height 33
type input "******"
click at [78, 243] on div "SPZ SPZ Maximálně 12 znaků." at bounding box center [176, 252] width 253 height 53
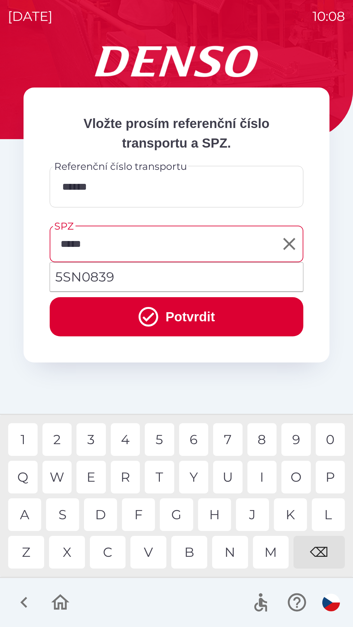
click at [262, 441] on div "8" at bounding box center [261, 439] width 29 height 33
type input "*******"
click at [168, 307] on button "Potvrdit" at bounding box center [176, 316] width 253 height 39
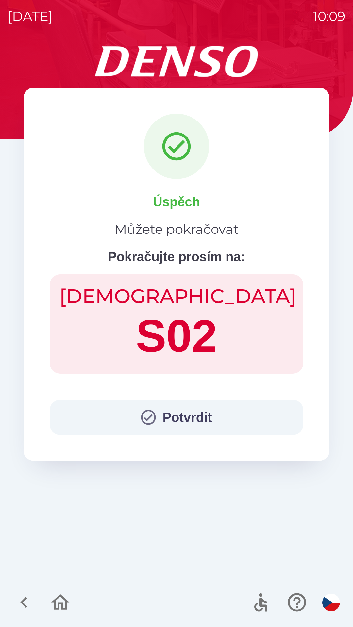
click at [179, 417] on button "Potvrdit" at bounding box center [176, 417] width 253 height 35
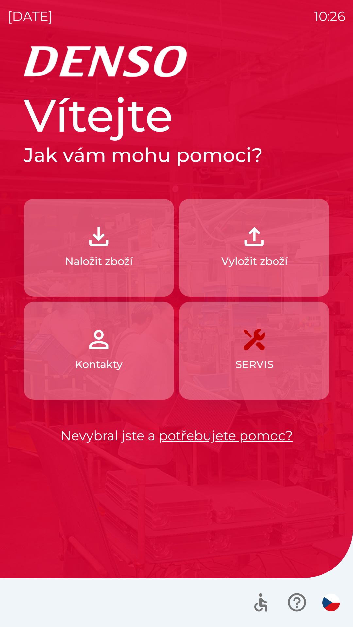
click at [243, 265] on p "Vyložit zboží" at bounding box center [254, 261] width 66 height 16
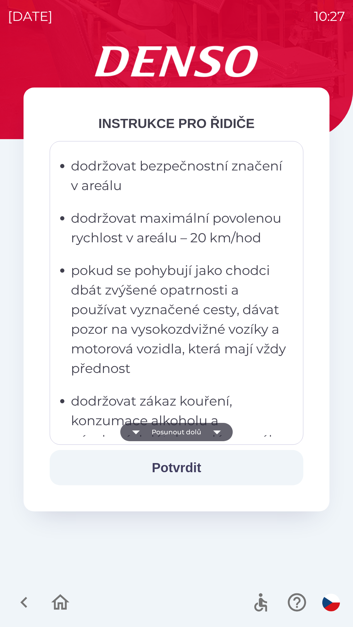
scroll to position [235, 0]
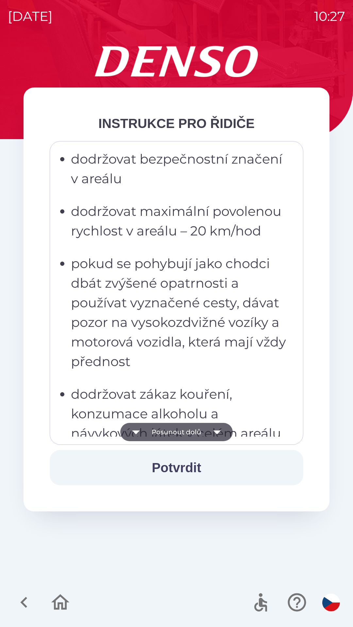
click at [175, 460] on button "Potvrdit" at bounding box center [176, 467] width 253 height 35
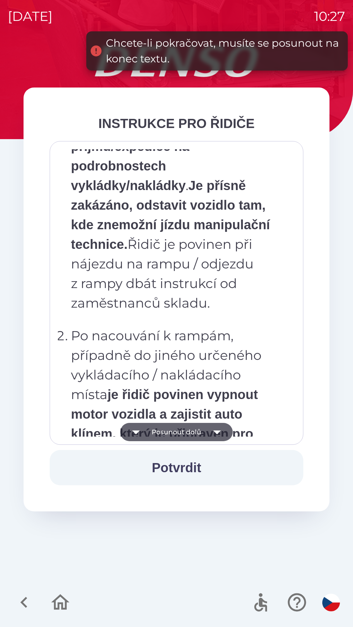
click at [197, 355] on ol "Po příjezdu do areálu řidič odstaví vozidlo na vyhrazených odstavných plochách …" at bounding box center [172, 420] width 228 height 725
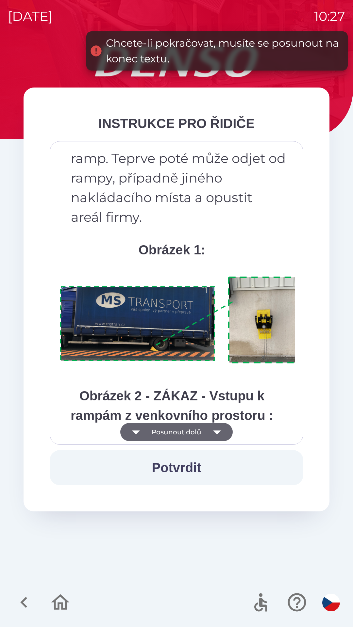
scroll to position [3669, 0]
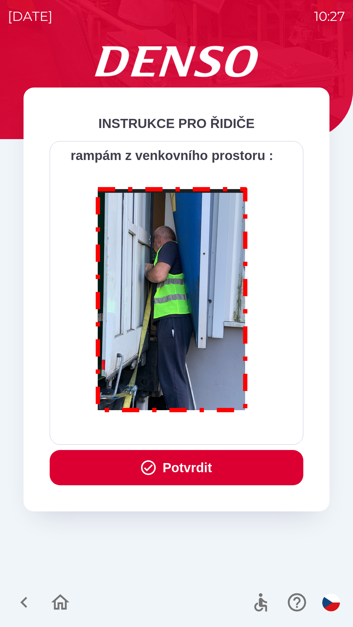
click at [171, 476] on button "Potvrdit" at bounding box center [176, 467] width 253 height 35
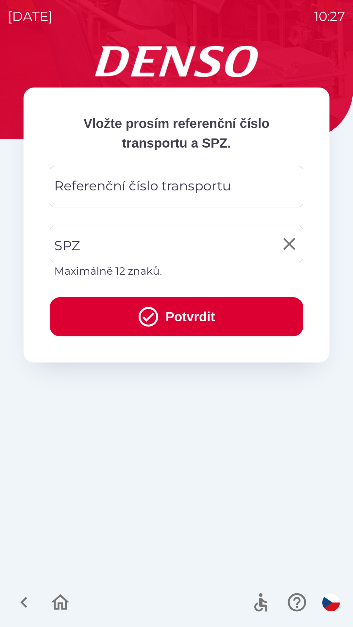
click at [104, 247] on input "SPZ" at bounding box center [172, 244] width 238 height 31
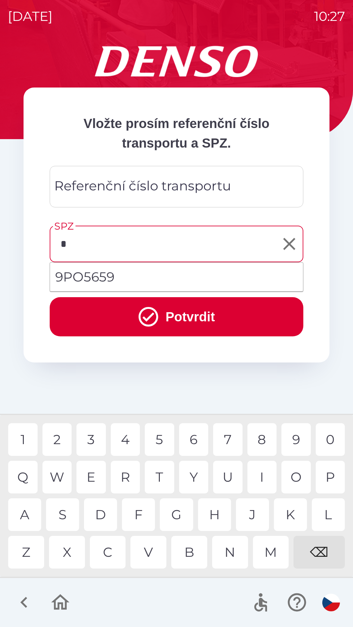
click at [294, 441] on div "9" at bounding box center [295, 439] width 29 height 33
click at [334, 477] on div "P" at bounding box center [329, 477] width 29 height 33
click at [333, 445] on div "0" at bounding box center [329, 439] width 29 height 33
type input "*******"
click at [296, 440] on div "9" at bounding box center [295, 439] width 29 height 33
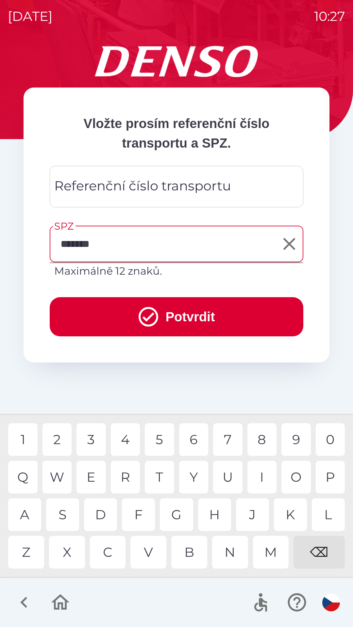
click at [187, 320] on button "Potvrdit" at bounding box center [176, 316] width 253 height 39
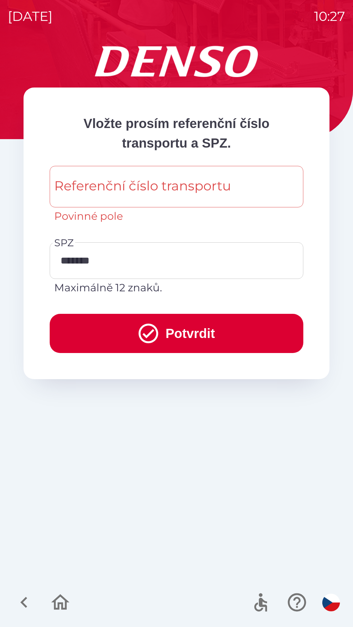
click at [200, 338] on button "Potvrdit" at bounding box center [176, 333] width 253 height 39
click at [203, 327] on button "Potvrdit" at bounding box center [176, 333] width 253 height 39
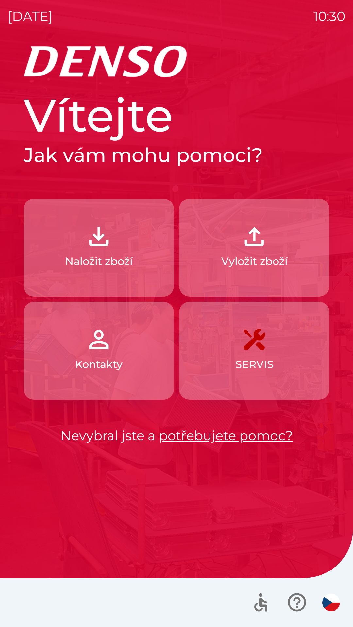
click at [100, 259] on p "Naložit zboží" at bounding box center [99, 261] width 68 height 16
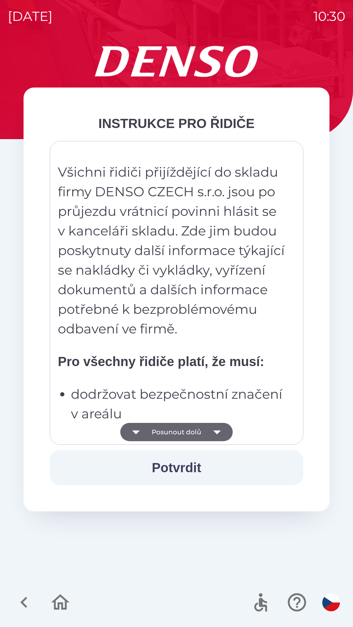
click at [196, 441] on button "Posunout dolů" at bounding box center [176, 432] width 112 height 18
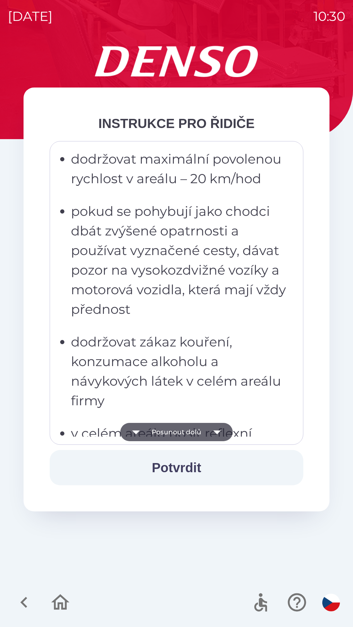
click at [196, 431] on button "Posunout dolů" at bounding box center [176, 432] width 112 height 18
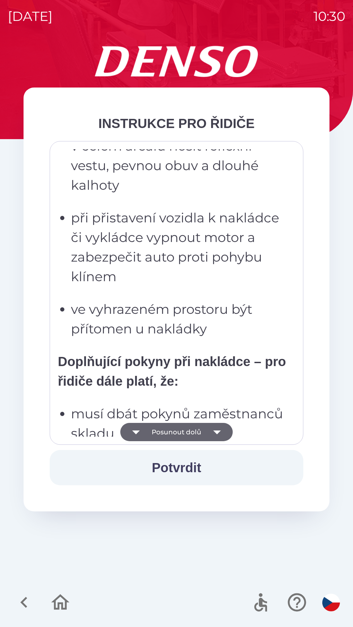
click at [199, 430] on button "Posunout dolů" at bounding box center [176, 432] width 112 height 18
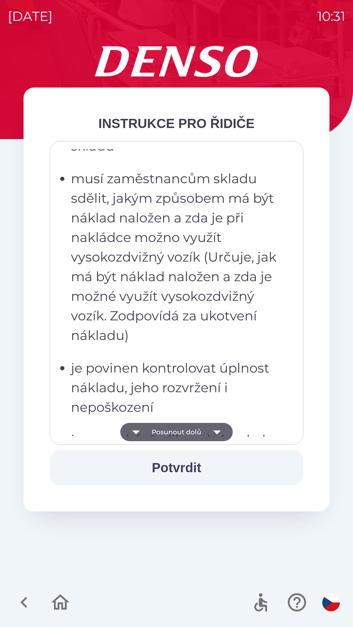
click at [195, 432] on button "Posunout dolů" at bounding box center [176, 432] width 112 height 18
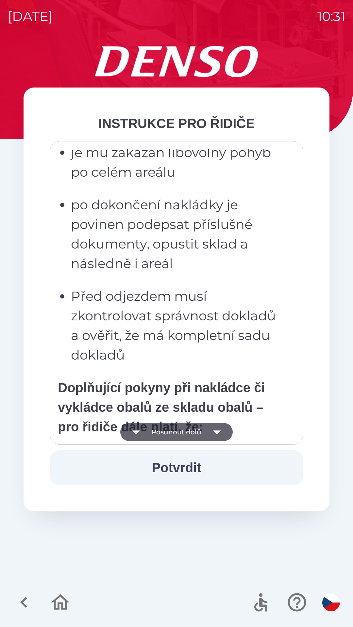
click at [195, 432] on button "Posunout dolů" at bounding box center [176, 432] width 112 height 18
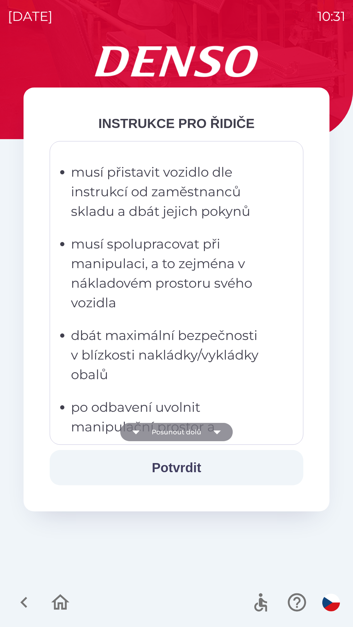
click at [197, 433] on button "Posunout dolů" at bounding box center [176, 432] width 112 height 18
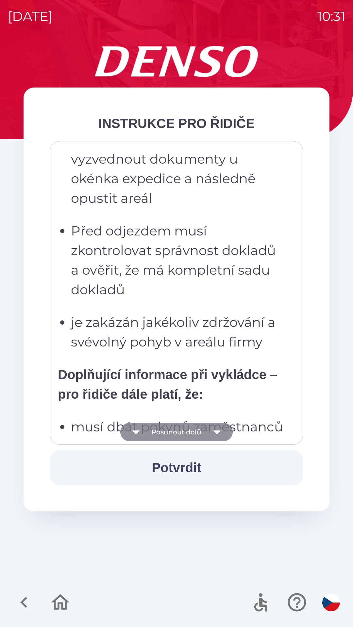
click at [196, 432] on button "Posunout dolů" at bounding box center [176, 432] width 112 height 18
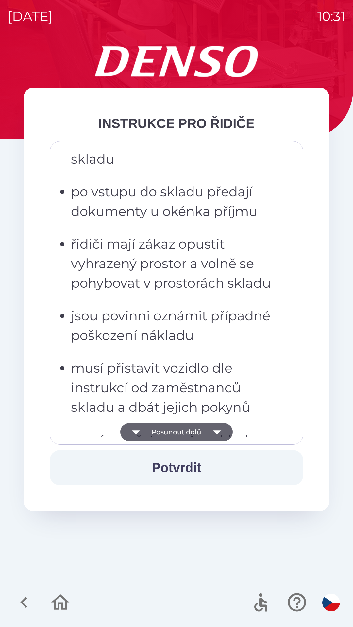
click at [196, 433] on button "Posunout dolů" at bounding box center [176, 432] width 112 height 18
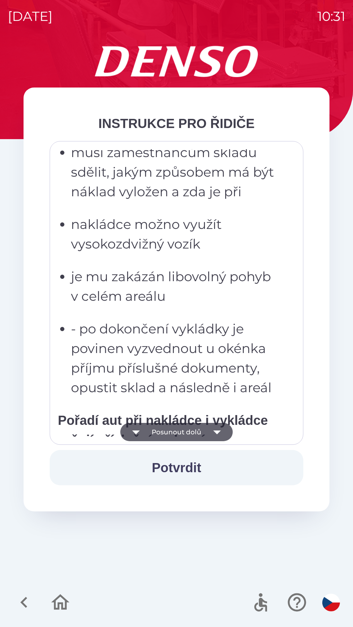
click at [203, 429] on button "Posunout dolů" at bounding box center [176, 432] width 112 height 18
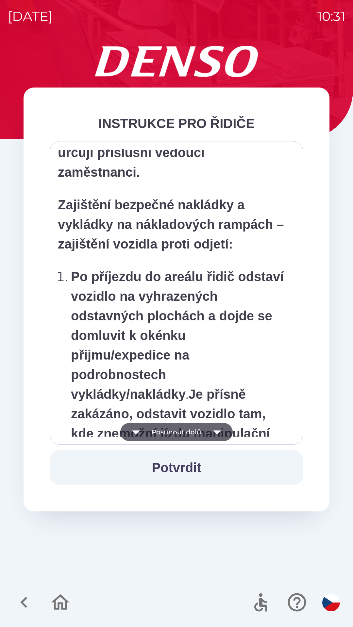
click at [200, 430] on button "Posunout dolů" at bounding box center [176, 432] width 112 height 18
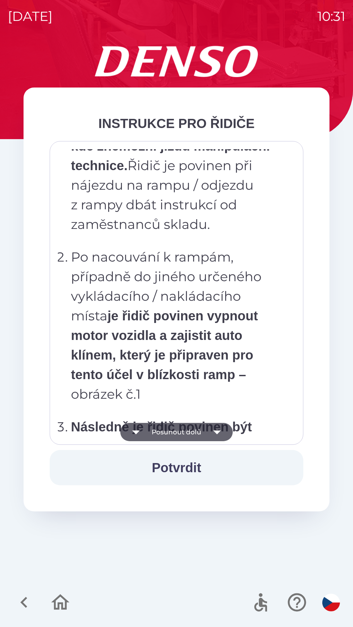
click at [200, 431] on button "Posunout dolů" at bounding box center [176, 432] width 112 height 18
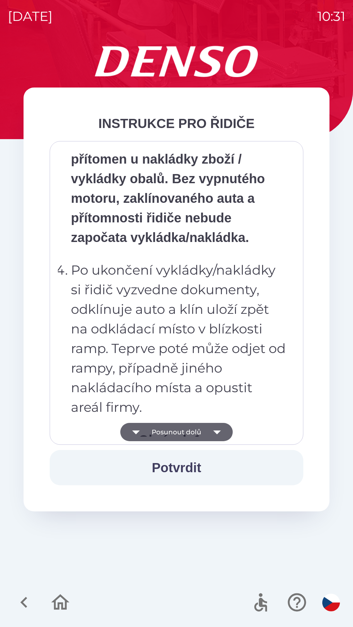
click at [200, 435] on button "Posunout dolů" at bounding box center [176, 432] width 112 height 18
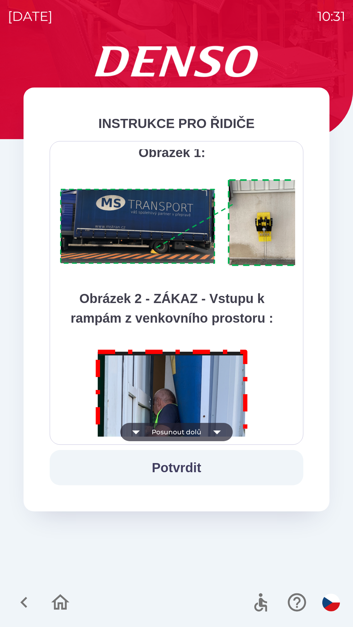
click at [200, 429] on button "Posunout dolů" at bounding box center [176, 432] width 112 height 18
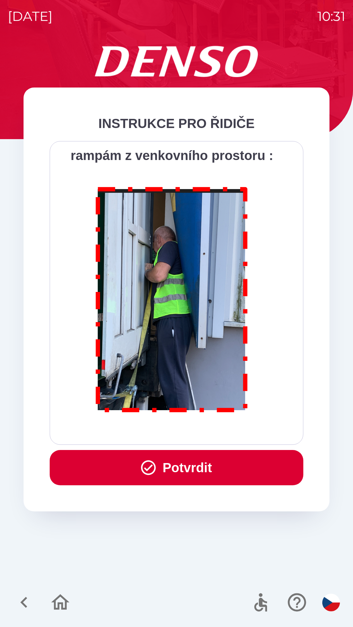
click at [182, 468] on button "Potvrdit" at bounding box center [176, 467] width 253 height 35
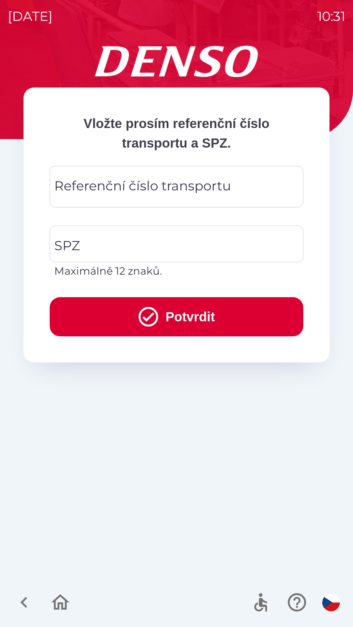
click at [130, 183] on div "Referenční číslo transportu Referenční číslo transportu" at bounding box center [176, 186] width 253 height 41
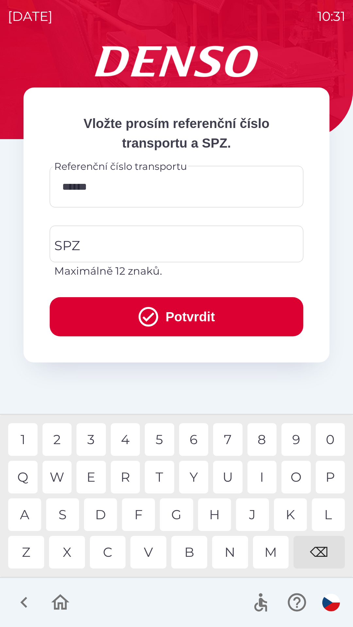
click at [94, 444] on div "3" at bounding box center [90, 439] width 29 height 33
type input "*********"
click at [167, 239] on input "SPZ" at bounding box center [172, 244] width 238 height 31
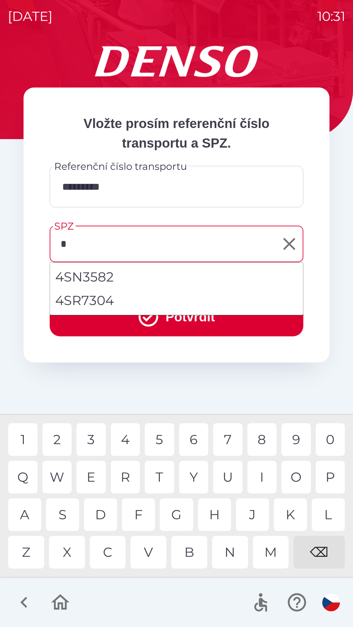
click at [97, 440] on div "3" at bounding box center [90, 439] width 29 height 33
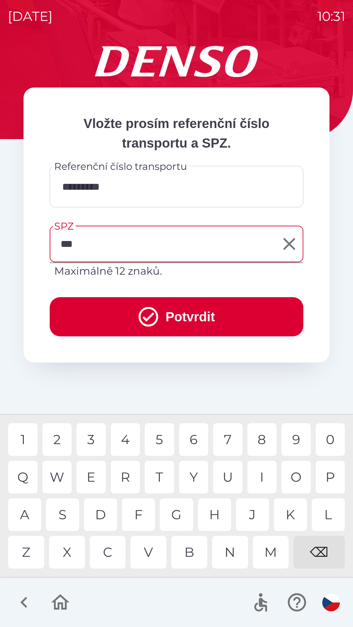
click at [230, 555] on div "N" at bounding box center [230, 552] width 36 height 33
type input "*******"
click at [159, 320] on button "Potvrdit" at bounding box center [176, 316] width 253 height 39
